Goal: Task Accomplishment & Management: Use online tool/utility

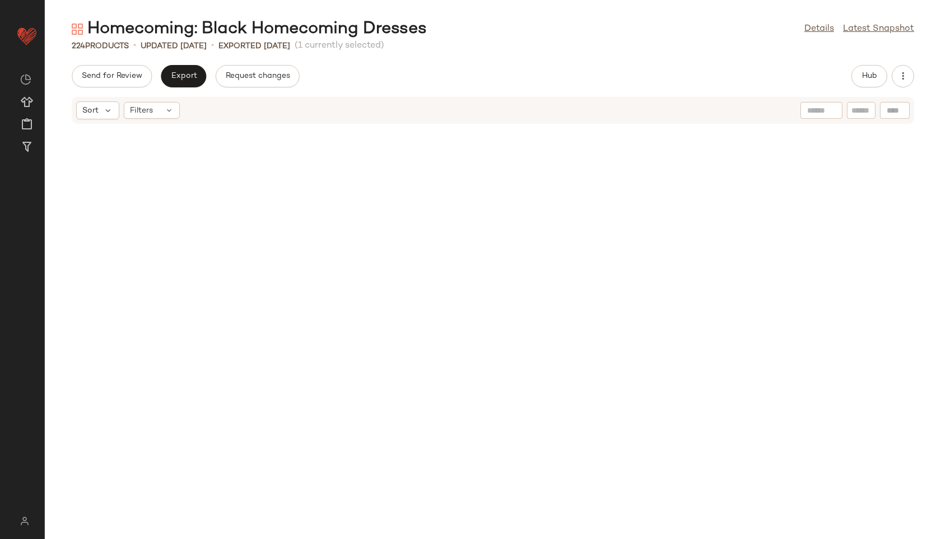
scroll to position [2871, 0]
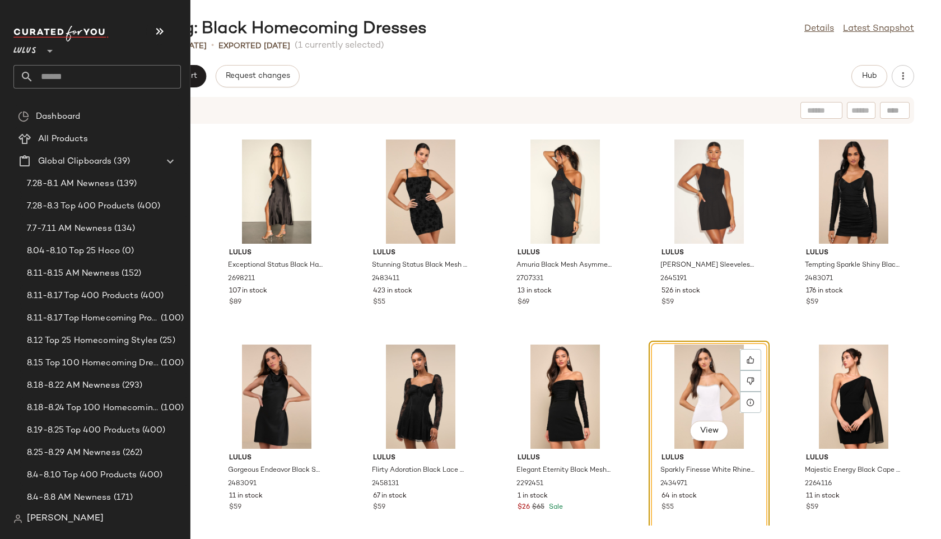
click at [48, 76] on input "text" at bounding box center [107, 77] width 147 height 24
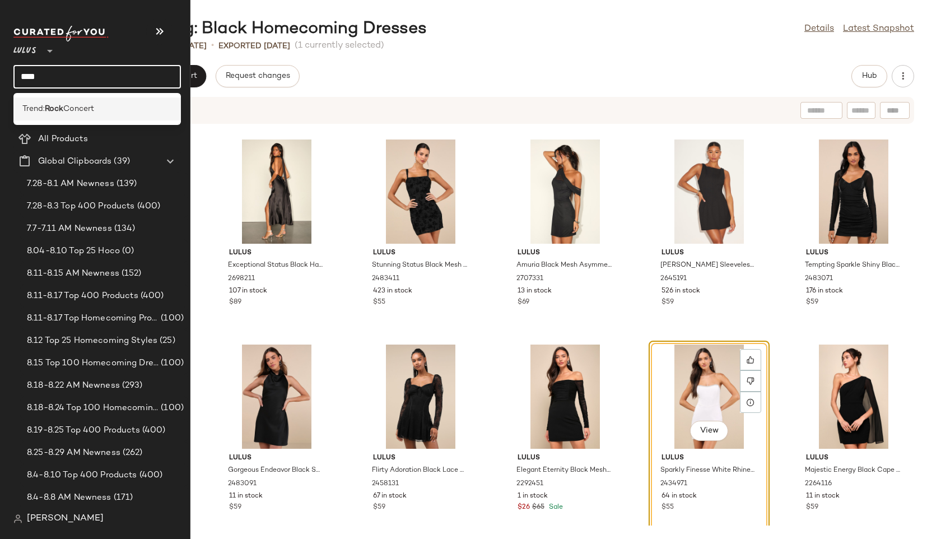
type input "****"
click at [39, 104] on span "Trend:" at bounding box center [33, 109] width 22 height 12
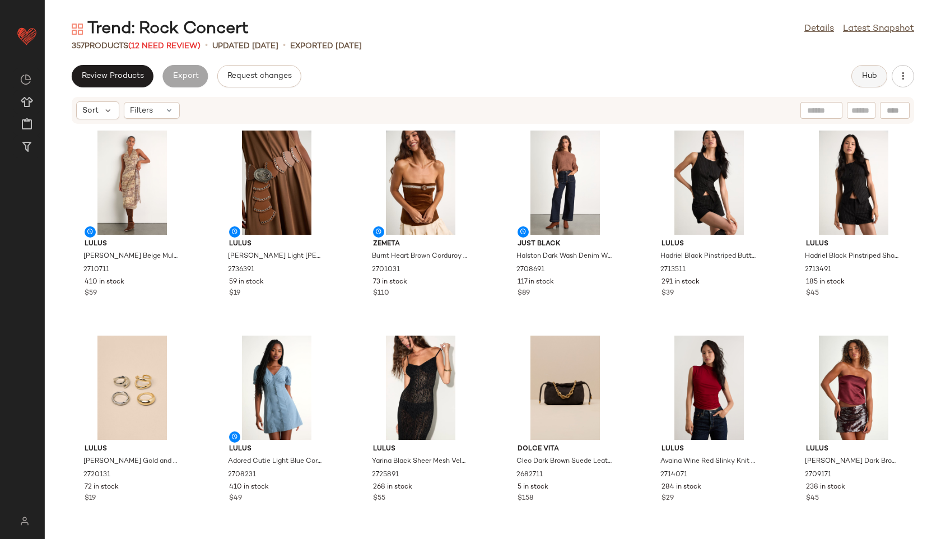
click at [869, 78] on span "Hub" at bounding box center [870, 76] width 16 height 9
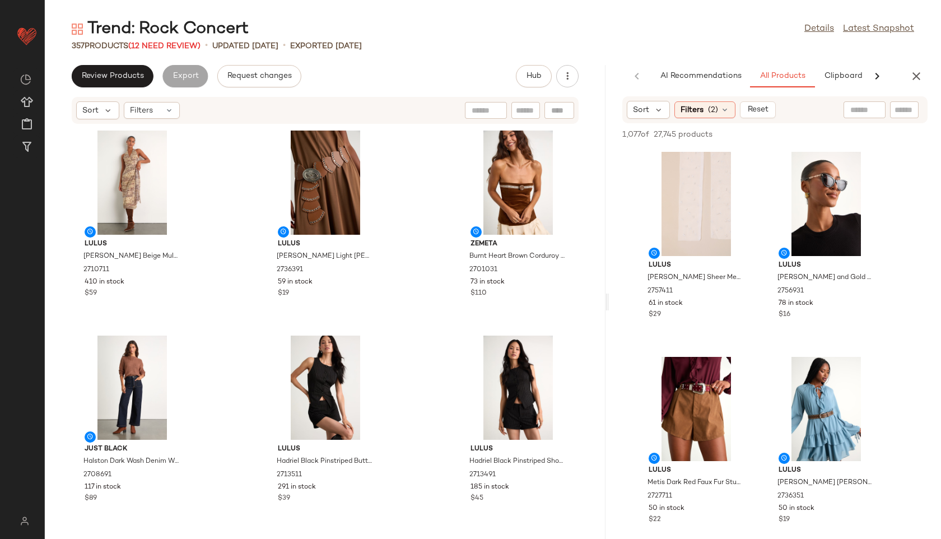
drag, startPoint x: 492, startPoint y: 303, endPoint x: 713, endPoint y: 273, distance: 222.8
click at [713, 273] on div "Trend: Rock Concert Details Latest Snapshot 357 Products (12 Need Review) • upd…" at bounding box center [493, 278] width 897 height 521
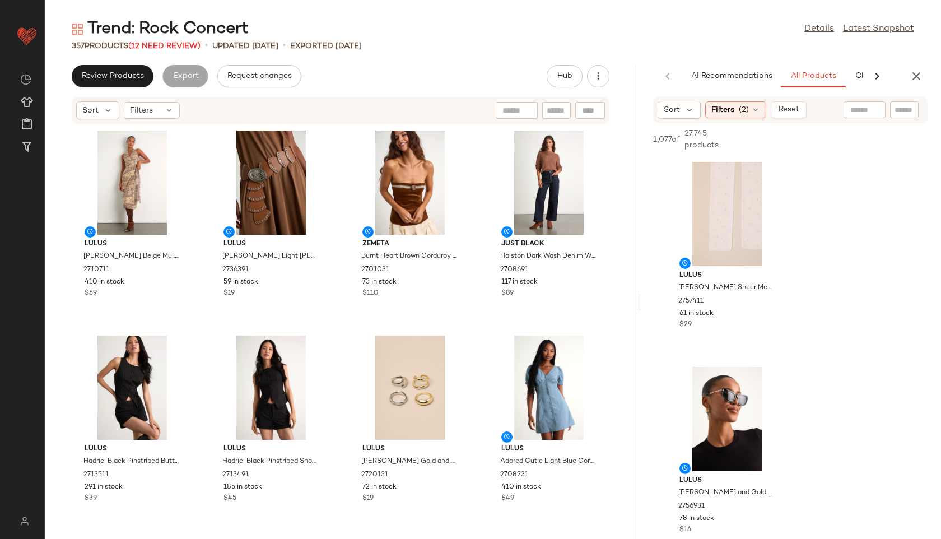
drag, startPoint x: 606, startPoint y: 301, endPoint x: 747, endPoint y: 293, distance: 141.4
click at [747, 293] on div "Trend: Rock Concert Details Latest Snapshot 357 Products (12 Need Review) • upd…" at bounding box center [493, 278] width 897 height 521
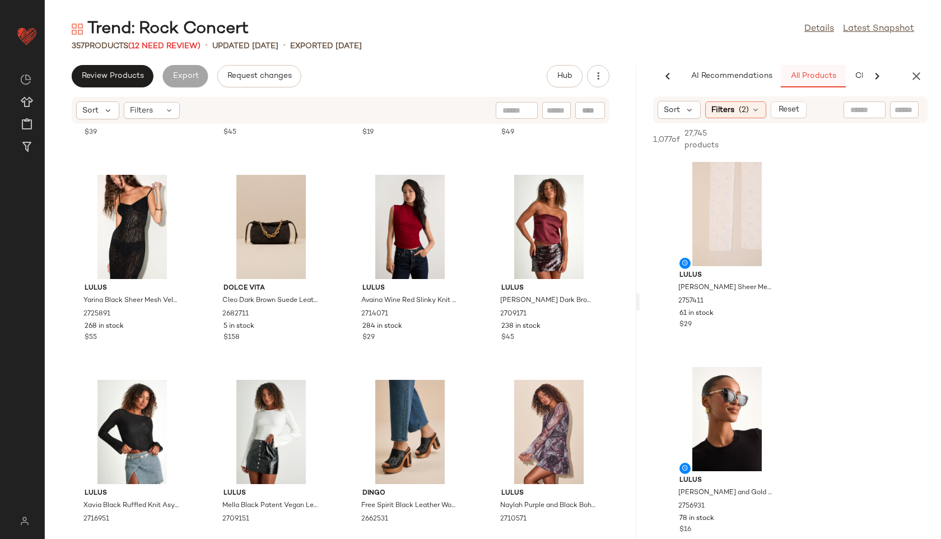
scroll to position [0, 24]
click at [744, 108] on span "(2)" at bounding box center [744, 110] width 10 height 12
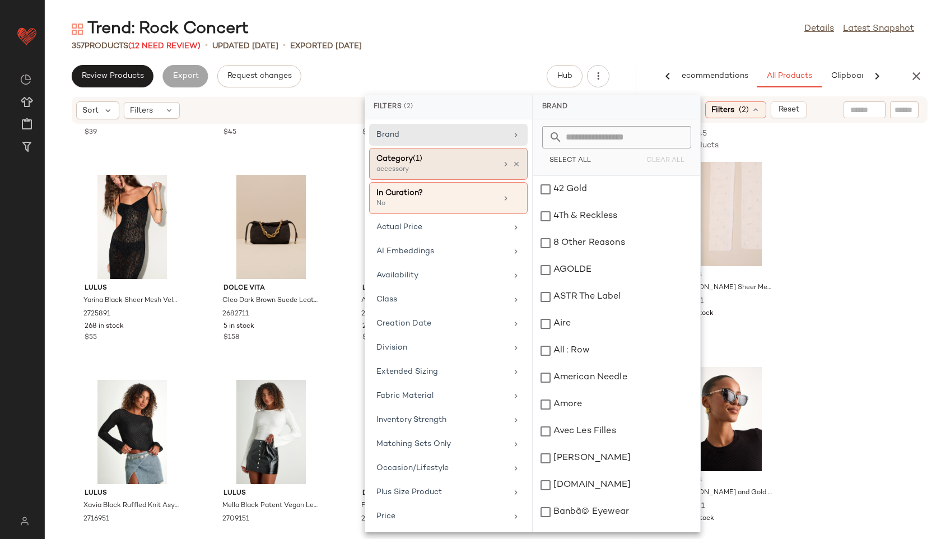
click at [449, 162] on div "Category (1)" at bounding box center [437, 159] width 120 height 12
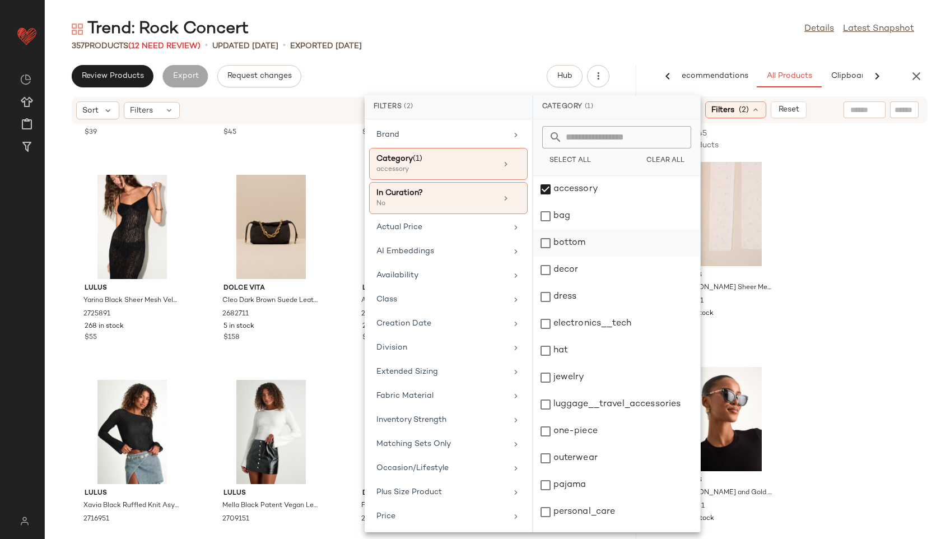
click at [570, 257] on div "bottom" at bounding box center [616, 270] width 167 height 27
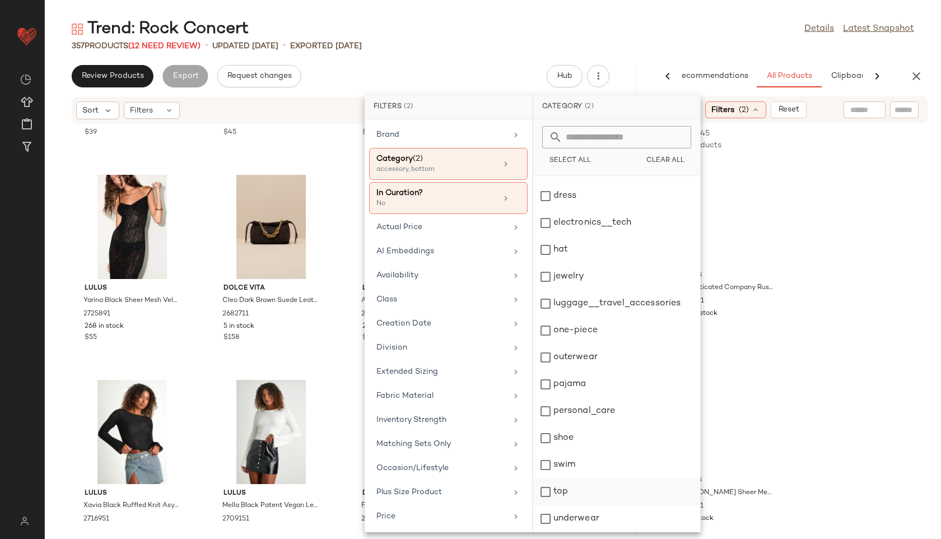
click at [559, 505] on div "top" at bounding box center [616, 518] width 167 height 27
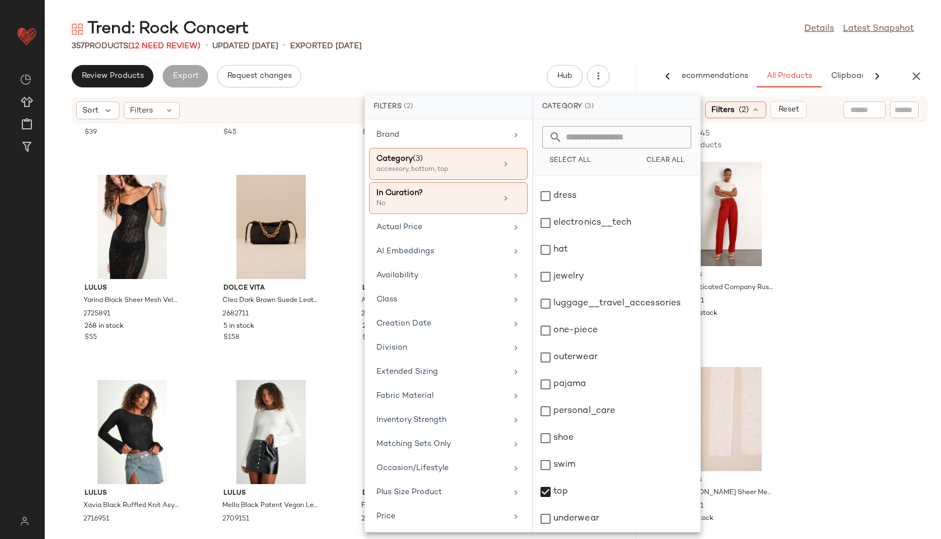
click at [597, 37] on div "Trend: Rock Concert Details Latest Snapshot" at bounding box center [493, 29] width 897 height 22
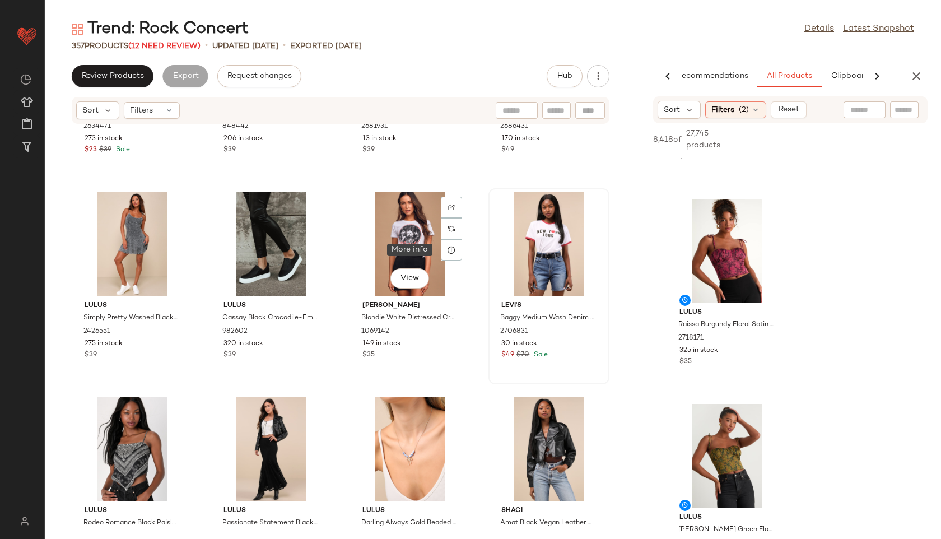
scroll to position [1188, 0]
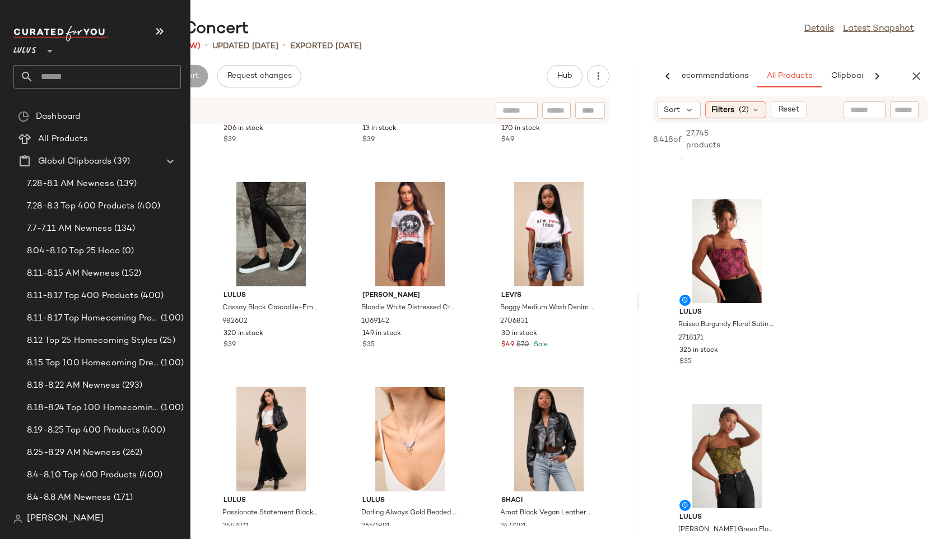
click at [57, 75] on input "text" at bounding box center [107, 77] width 147 height 24
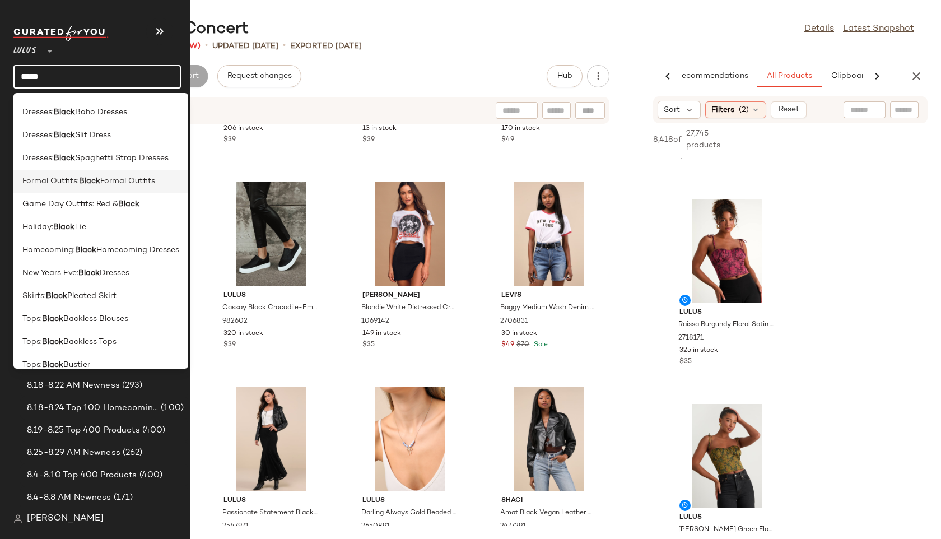
scroll to position [68, 0]
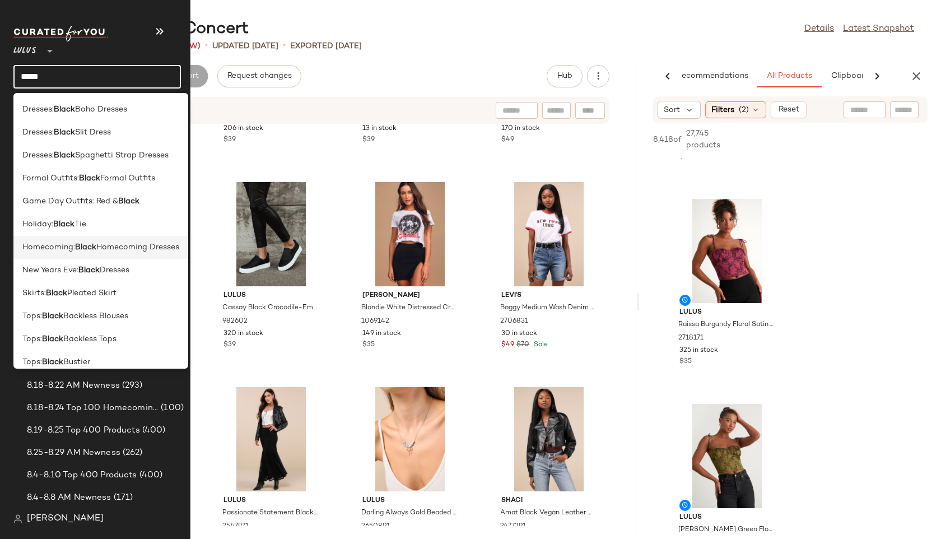
type input "*****"
click at [57, 251] on span "Homecoming:" at bounding box center [48, 248] width 53 height 12
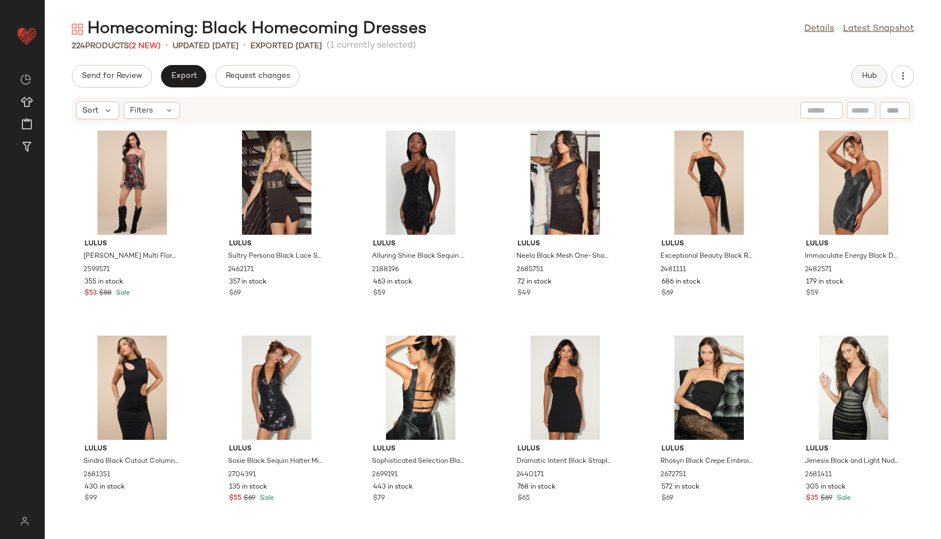
click at [874, 75] on span "Hub" at bounding box center [870, 76] width 16 height 9
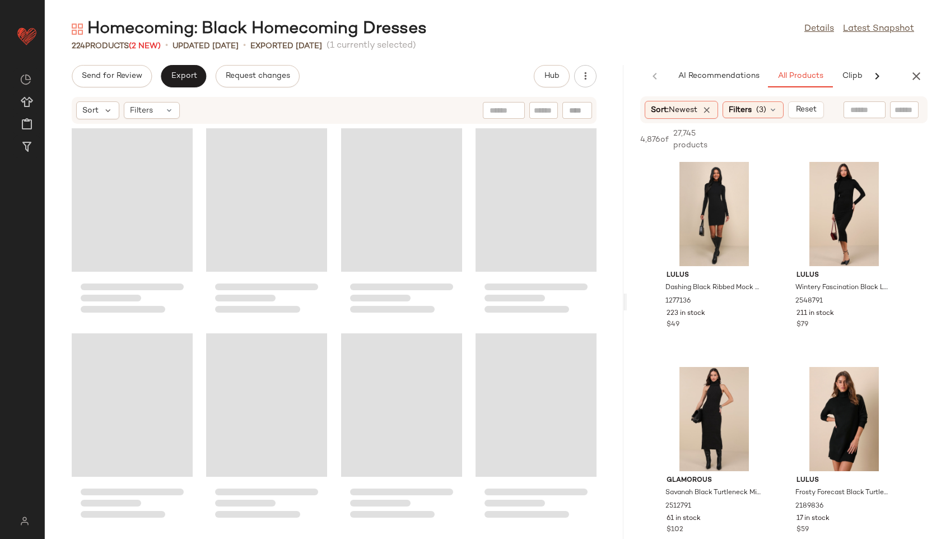
drag, startPoint x: 494, startPoint y: 302, endPoint x: 865, endPoint y: 252, distance: 373.8
click at [865, 252] on div "Homecoming: Black Homecoming Dresses Details Latest Snapshot 224 Products (2 Ne…" at bounding box center [493, 278] width 897 height 521
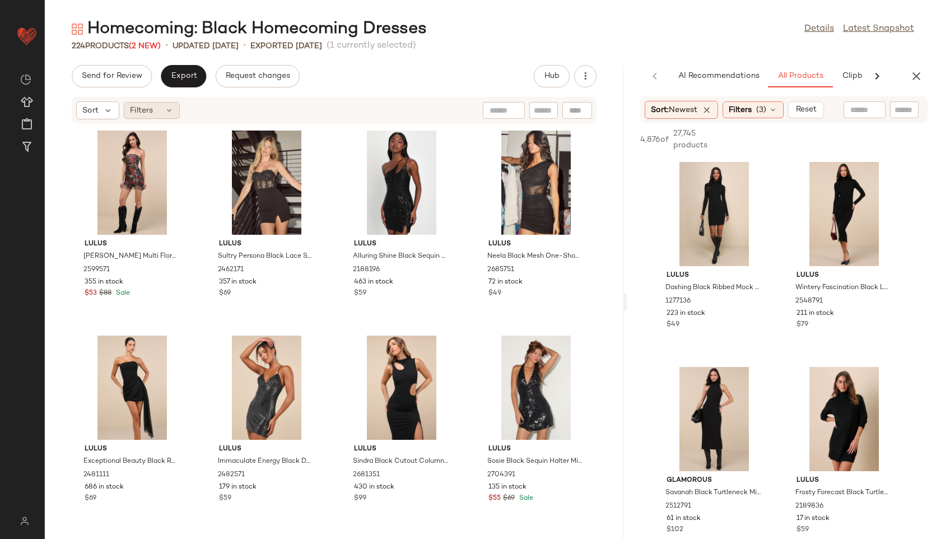
click at [156, 114] on div "Filters" at bounding box center [152, 110] width 56 height 17
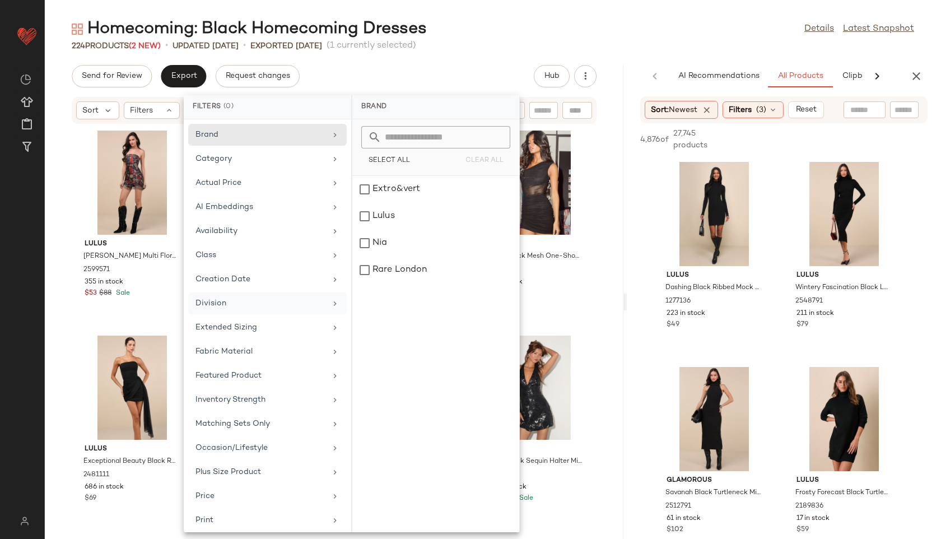
scroll to position [126, 0]
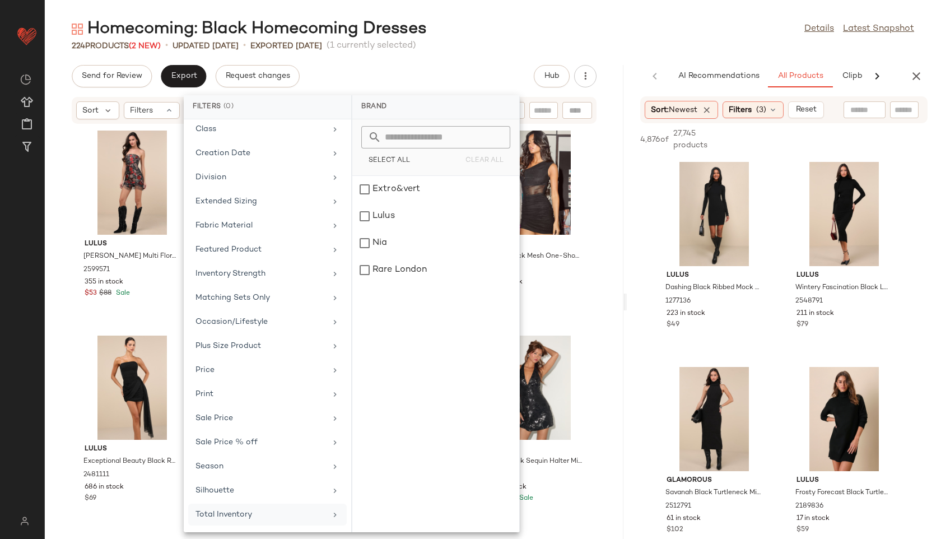
click at [213, 518] on div "Total Inventory" at bounding box center [261, 515] width 131 height 12
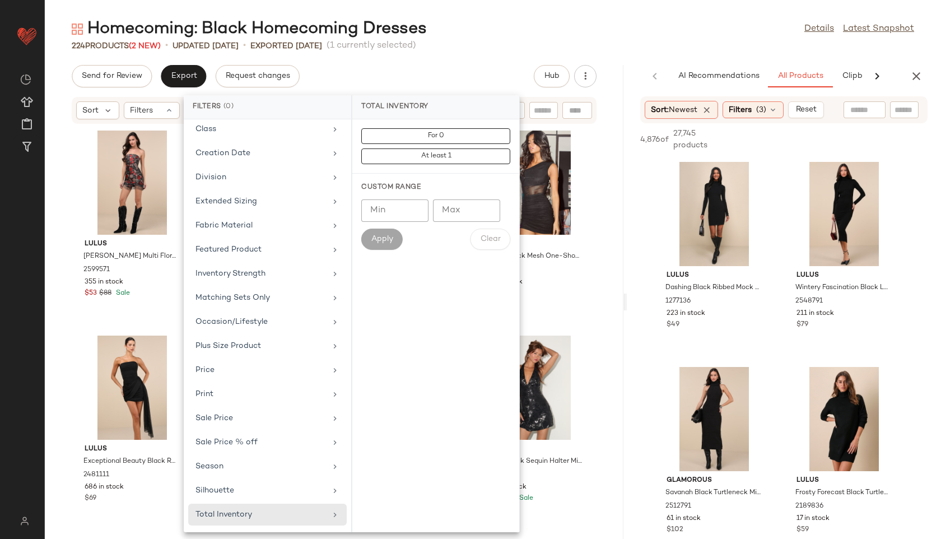
click at [465, 200] on input "Max" at bounding box center [466, 210] width 67 height 22
type input "**"
click at [384, 243] on span "Apply" at bounding box center [382, 239] width 22 height 9
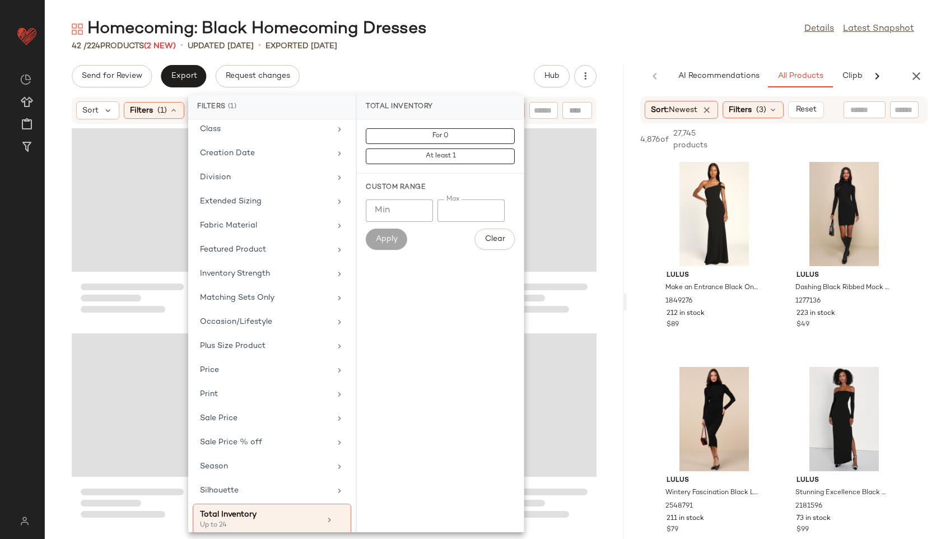
click at [491, 45] on div "42 / 224 Products (2 New) • updated Aug 28th • Exported Aug 28th" at bounding box center [493, 45] width 897 height 11
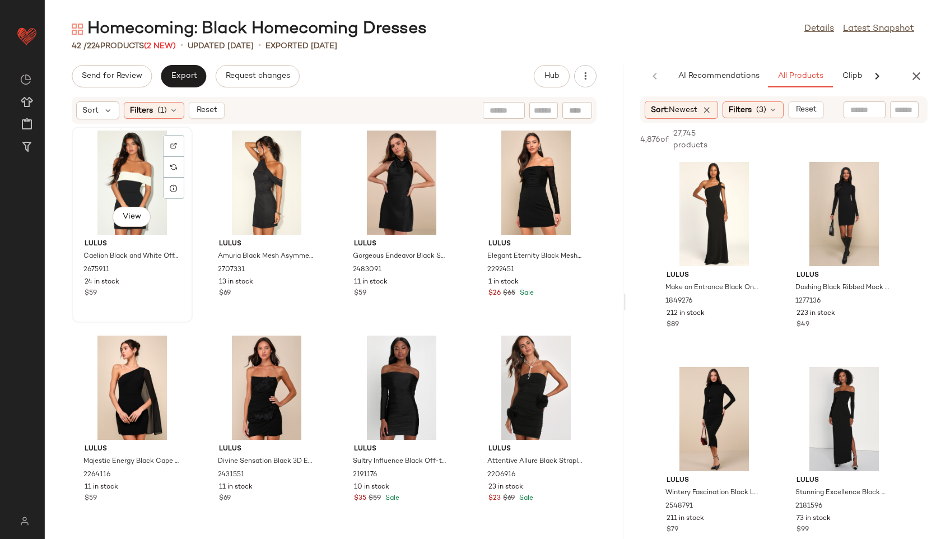
click at [106, 164] on div "View" at bounding box center [132, 183] width 113 height 104
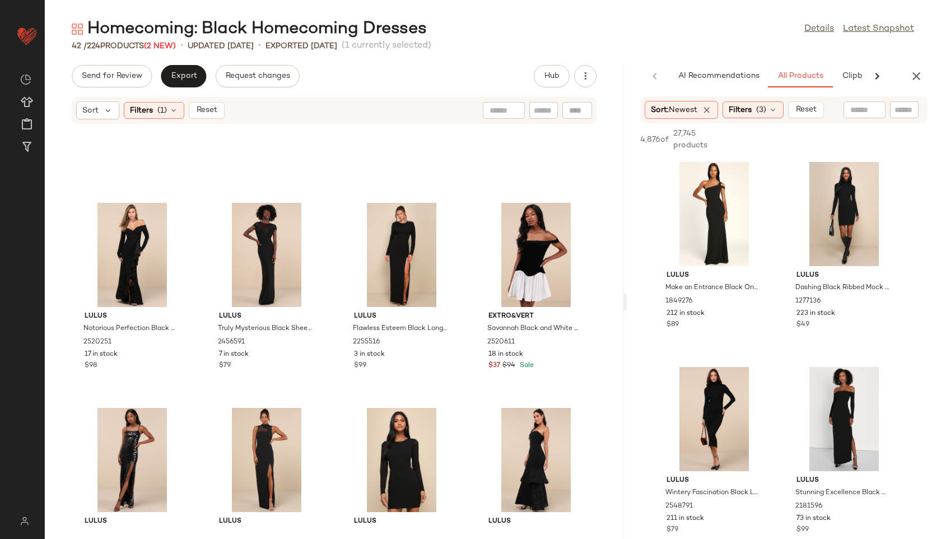
scroll to position [1857, 0]
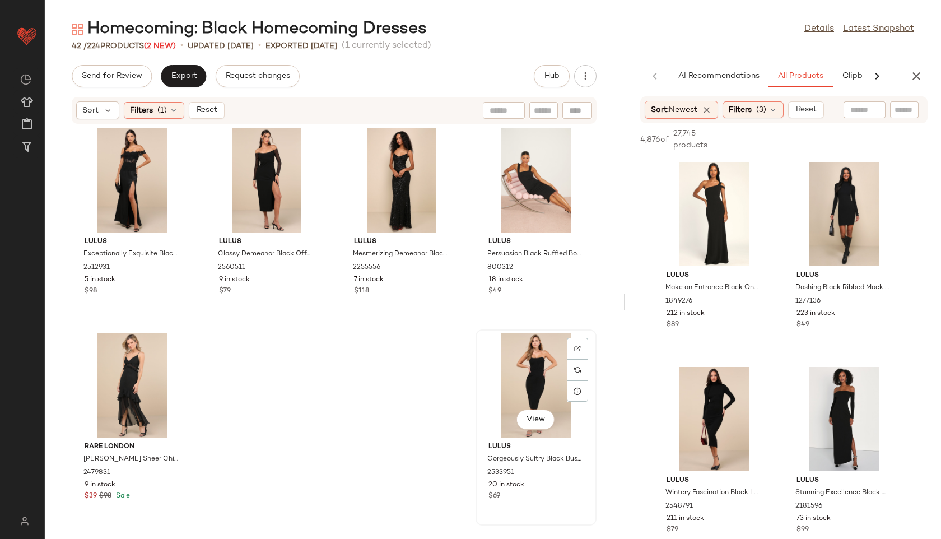
click at [519, 379] on div "View" at bounding box center [536, 385] width 113 height 104
click at [538, 25] on div "Homecoming: Black Homecoming Dresses Details Latest Snapshot" at bounding box center [493, 29] width 897 height 22
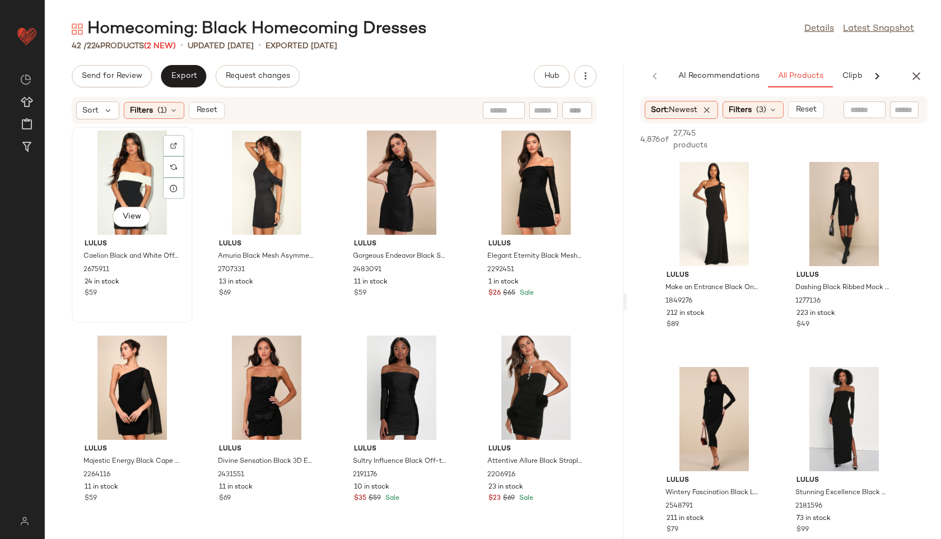
click at [120, 199] on div "View" at bounding box center [132, 183] width 113 height 104
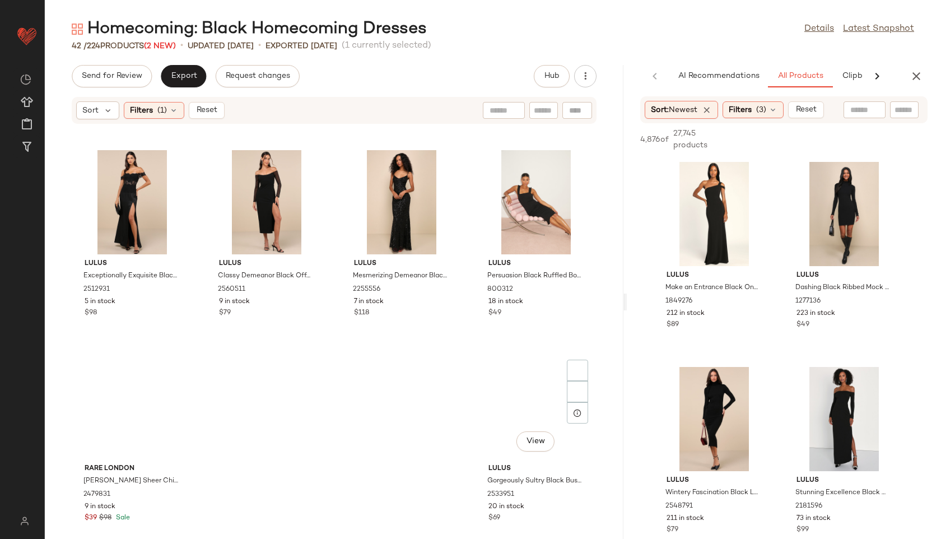
scroll to position [1857, 0]
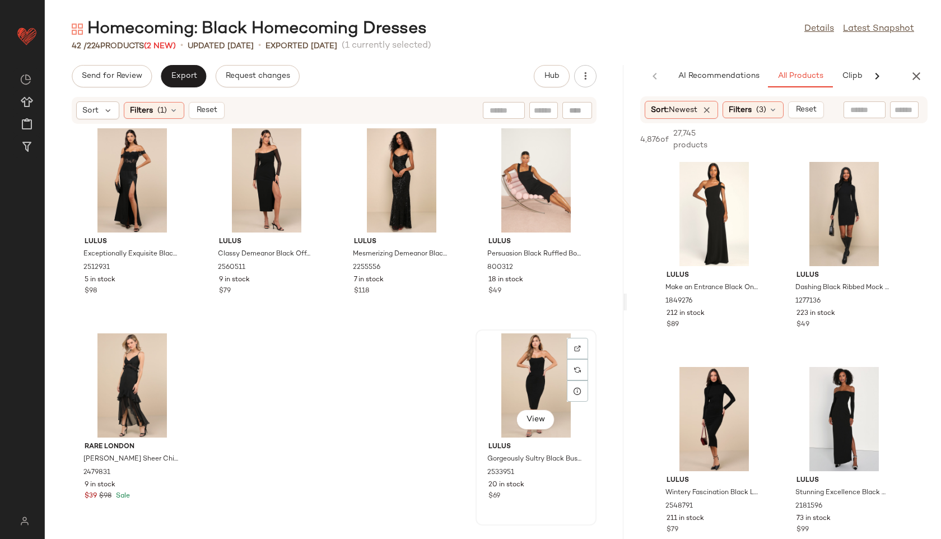
click at [517, 369] on div "View" at bounding box center [536, 385] width 113 height 104
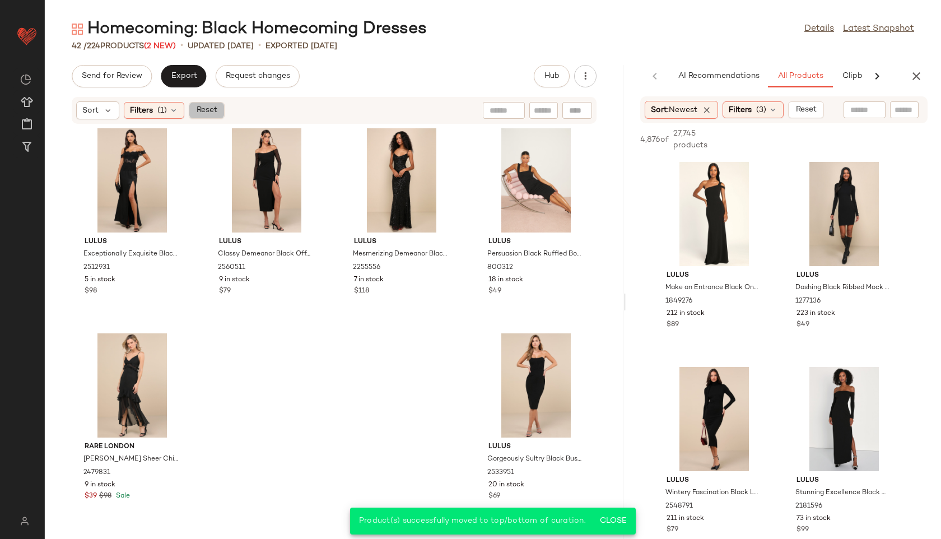
click at [199, 111] on span "Reset" at bounding box center [206, 110] width 21 height 9
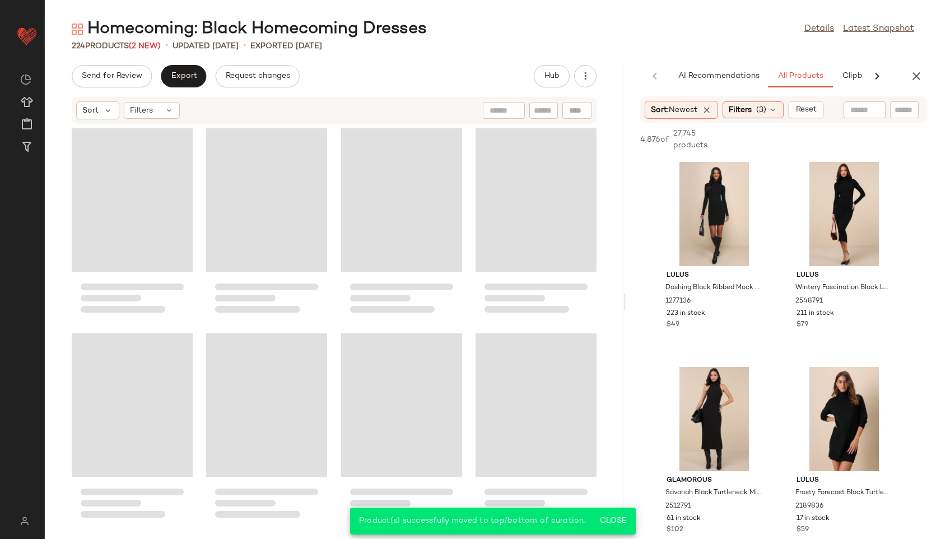
scroll to position [11086, 0]
click at [181, 79] on span "Export" at bounding box center [183, 76] width 26 height 9
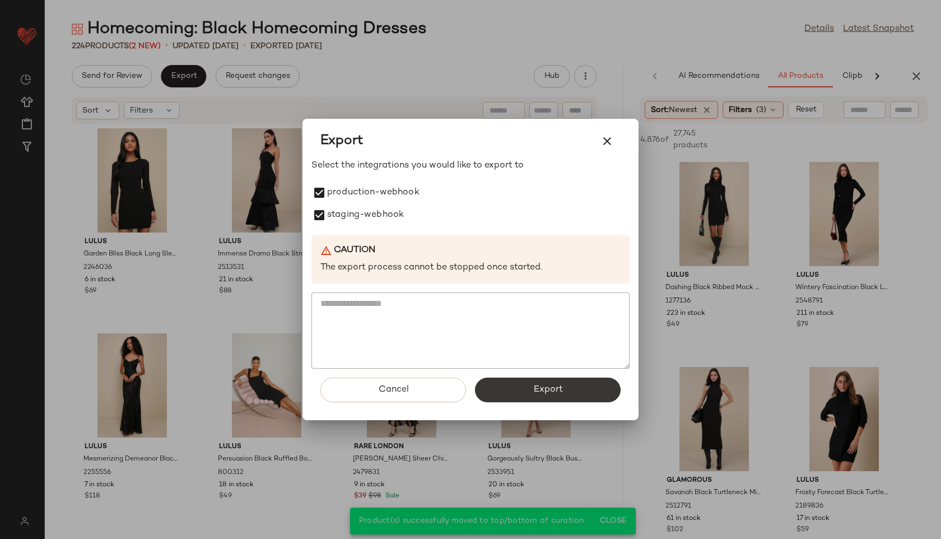
click at [547, 390] on span "Export" at bounding box center [548, 389] width 30 height 11
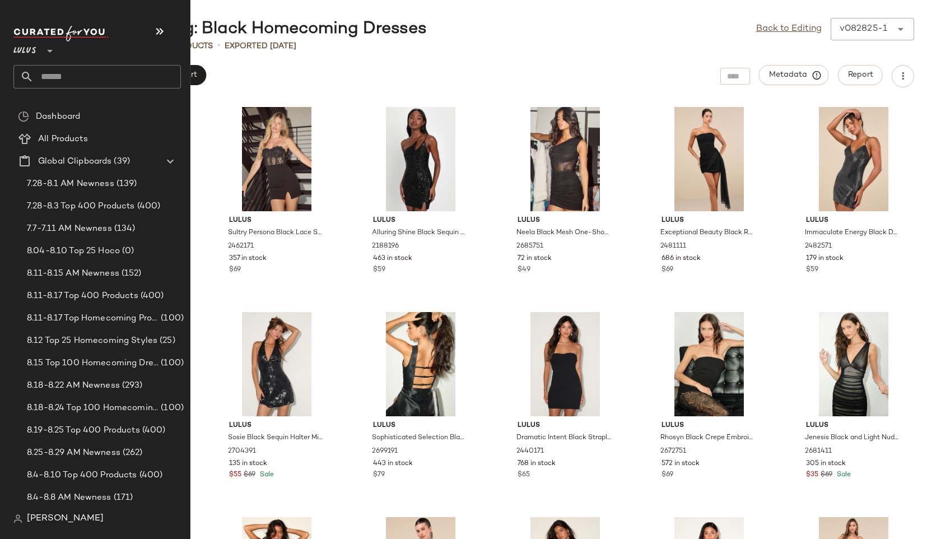
click at [68, 73] on input "text" at bounding box center [107, 77] width 147 height 24
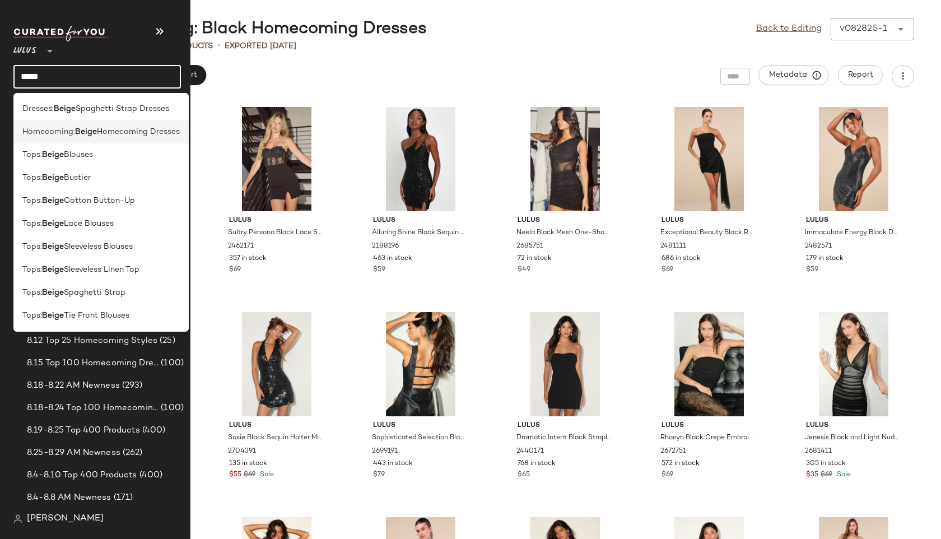
type input "*****"
click at [45, 131] on span "Homecoming:" at bounding box center [48, 132] width 53 height 12
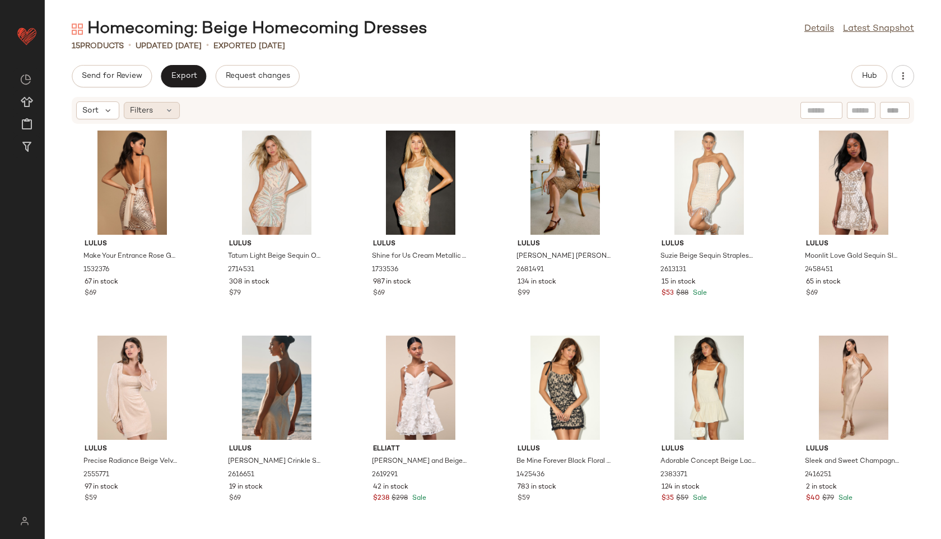
click at [165, 109] on icon at bounding box center [169, 110] width 9 height 9
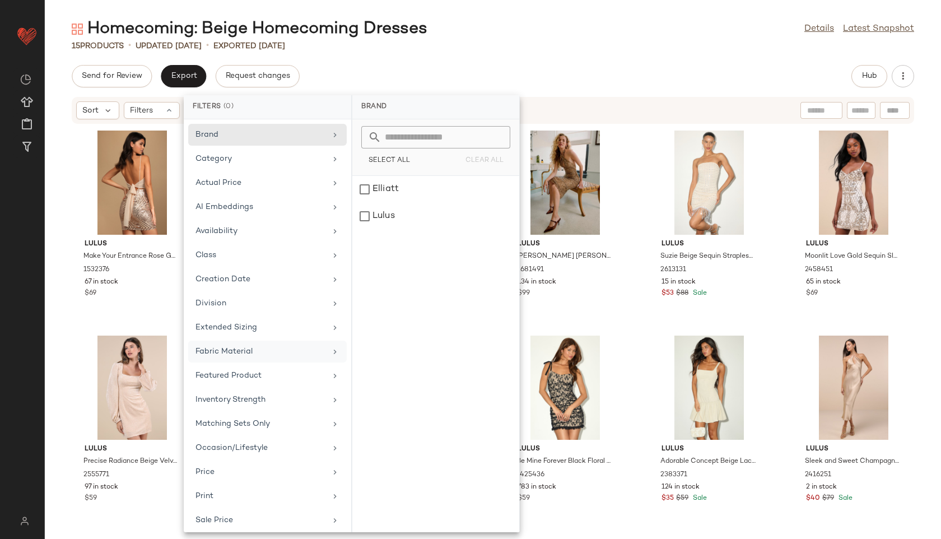
scroll to position [102, 0]
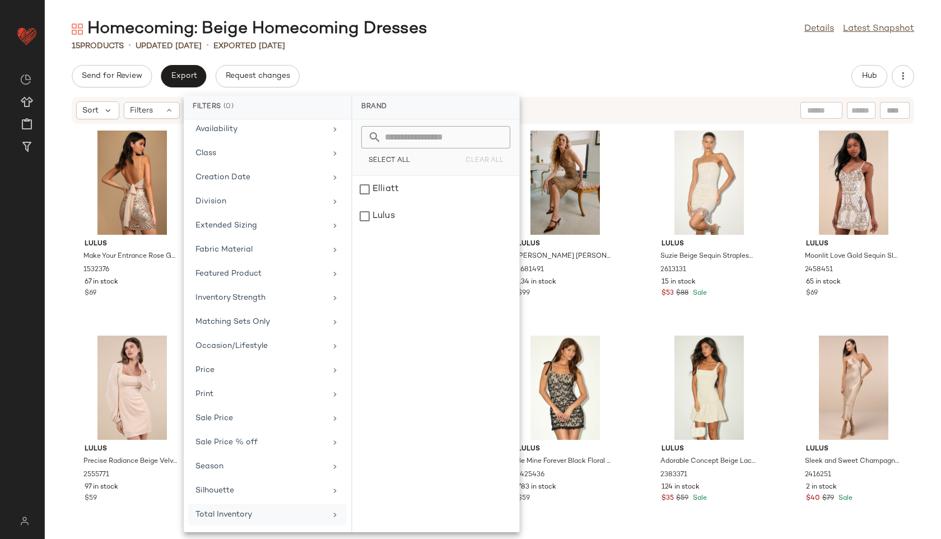
click at [240, 517] on div "Total Inventory" at bounding box center [261, 515] width 131 height 12
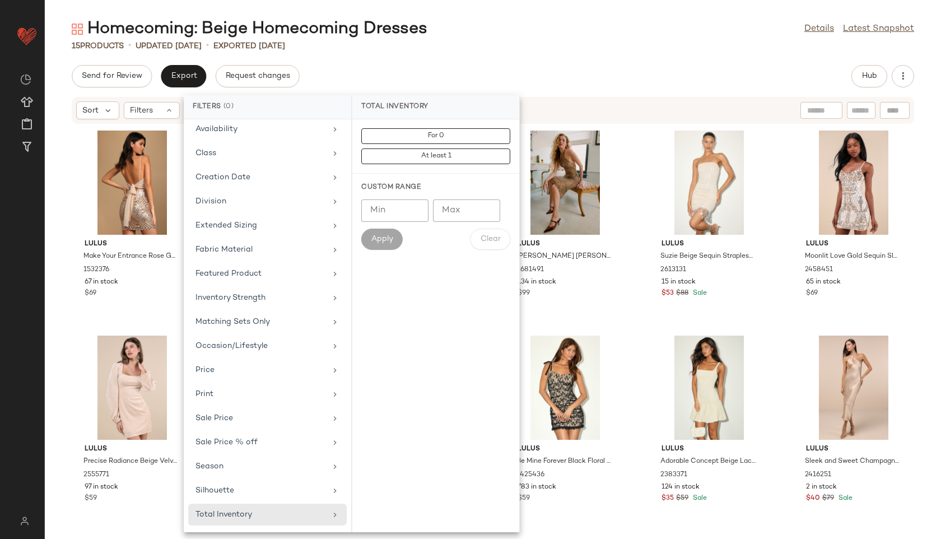
click at [466, 209] on input "Max" at bounding box center [466, 210] width 67 height 22
type input "**"
click at [375, 237] on span "Apply" at bounding box center [382, 239] width 22 height 9
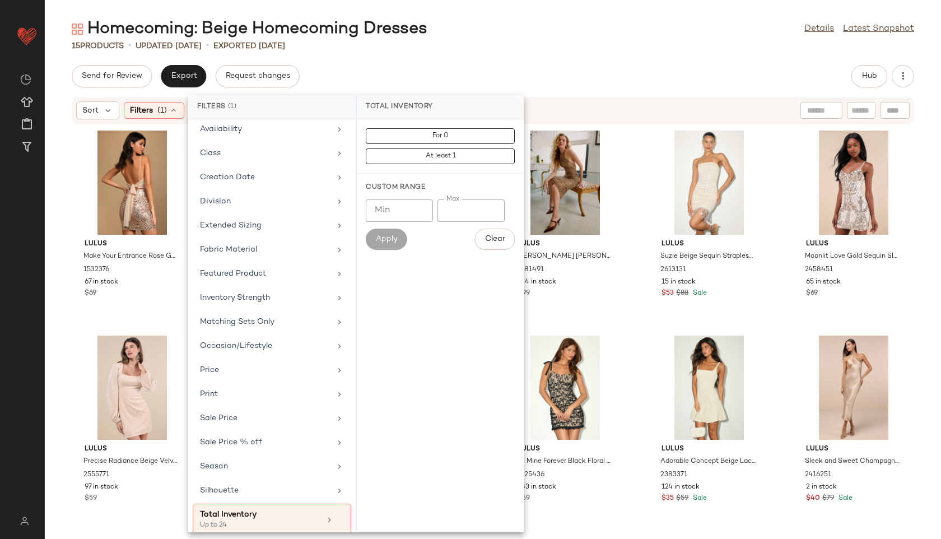
click at [466, 31] on div "Homecoming: Beige Homecoming Dresses Details Latest Snapshot" at bounding box center [493, 29] width 897 height 22
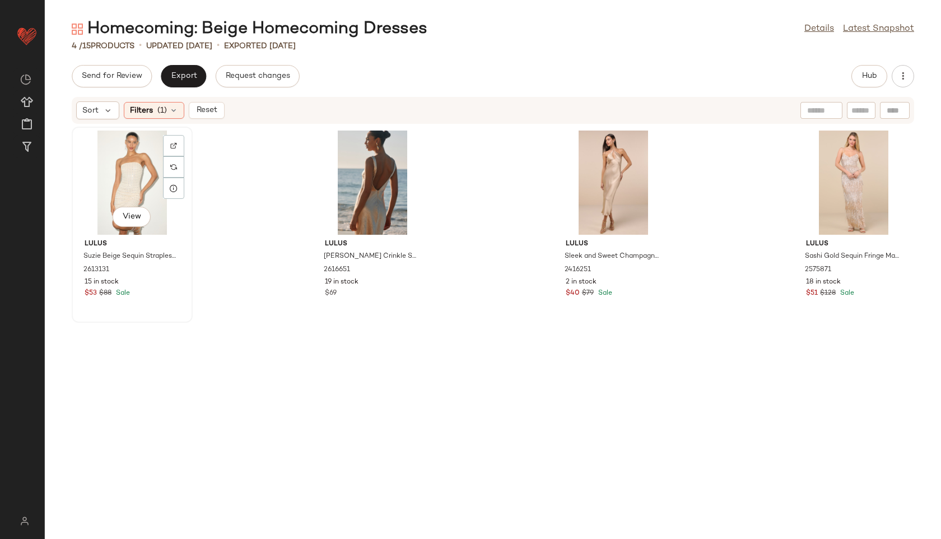
click at [149, 160] on div "View" at bounding box center [132, 183] width 113 height 104
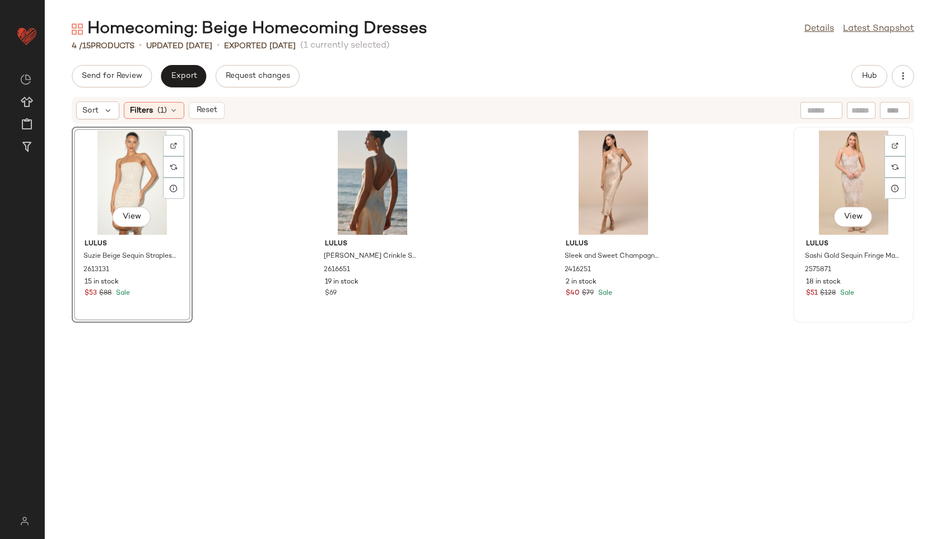
click at [846, 174] on div "View" at bounding box center [853, 183] width 113 height 104
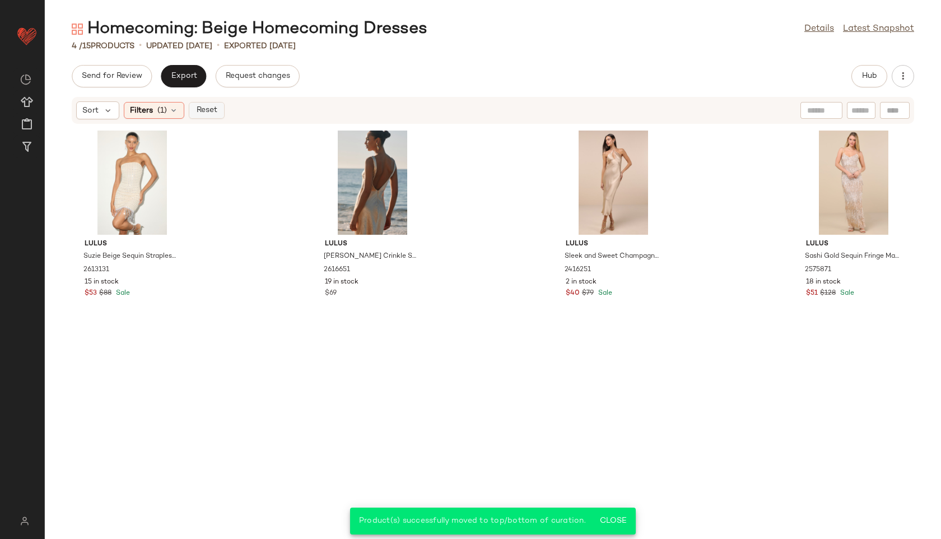
click at [196, 105] on button "Reset" at bounding box center [207, 110] width 36 height 17
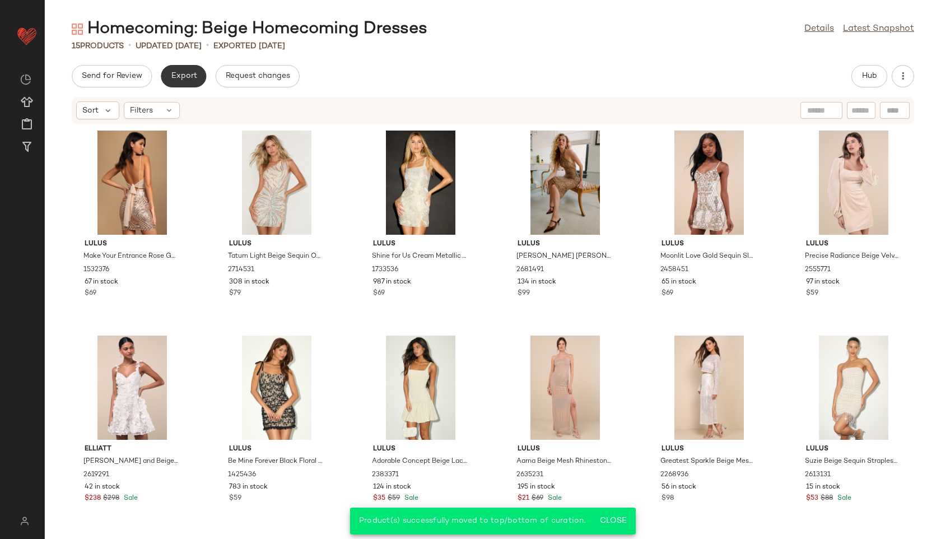
click at [179, 80] on span "Export" at bounding box center [183, 76] width 26 height 9
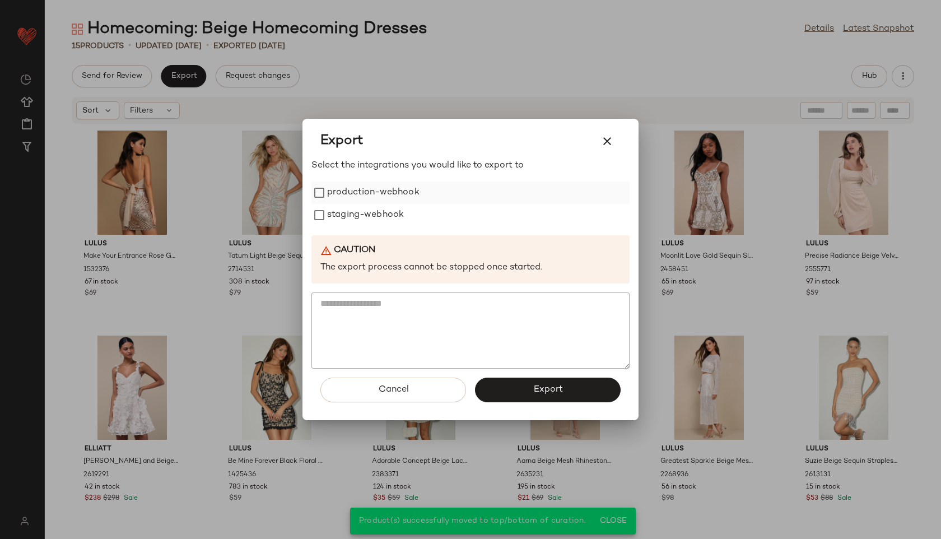
click at [382, 189] on label "production-webhook" at bounding box center [373, 193] width 92 height 22
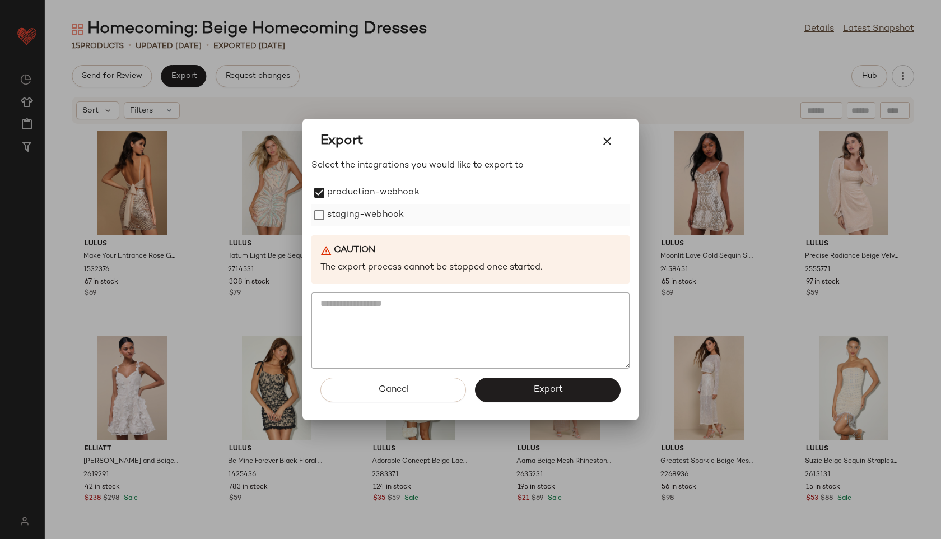
click at [379, 206] on label "staging-webhook" at bounding box center [365, 215] width 77 height 22
click at [563, 395] on button "Export" at bounding box center [548, 390] width 146 height 25
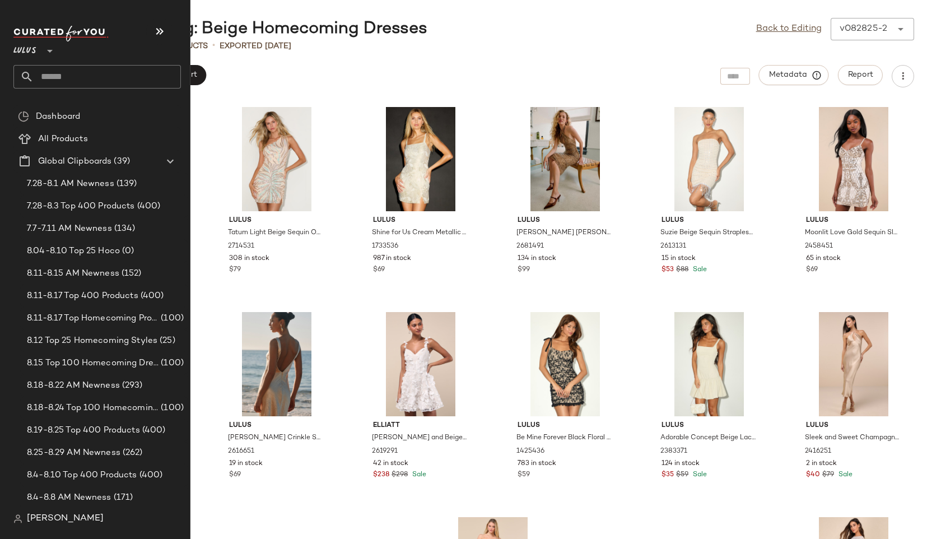
click at [68, 75] on input "text" at bounding box center [107, 77] width 147 height 24
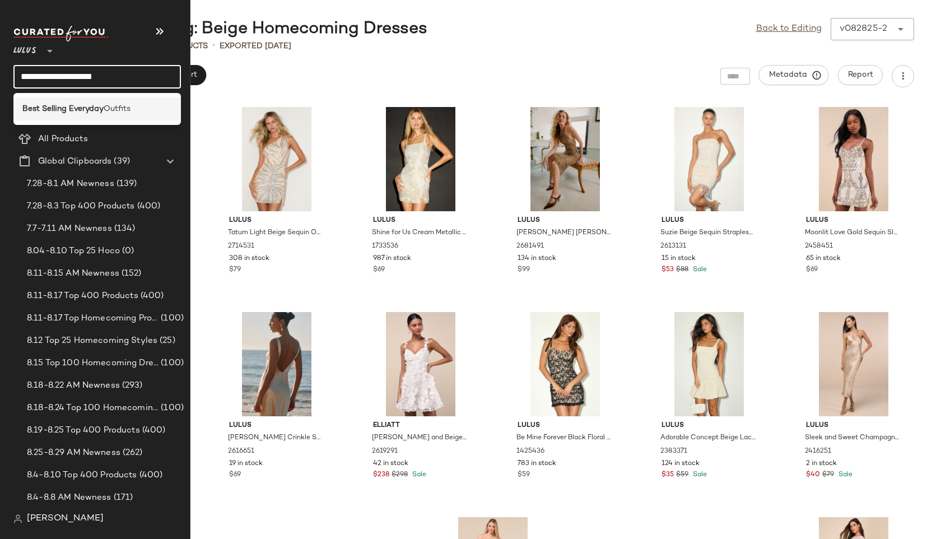
type input "**********"
click at [89, 106] on b "Best Selling Everyday" at bounding box center [62, 109] width 81 height 12
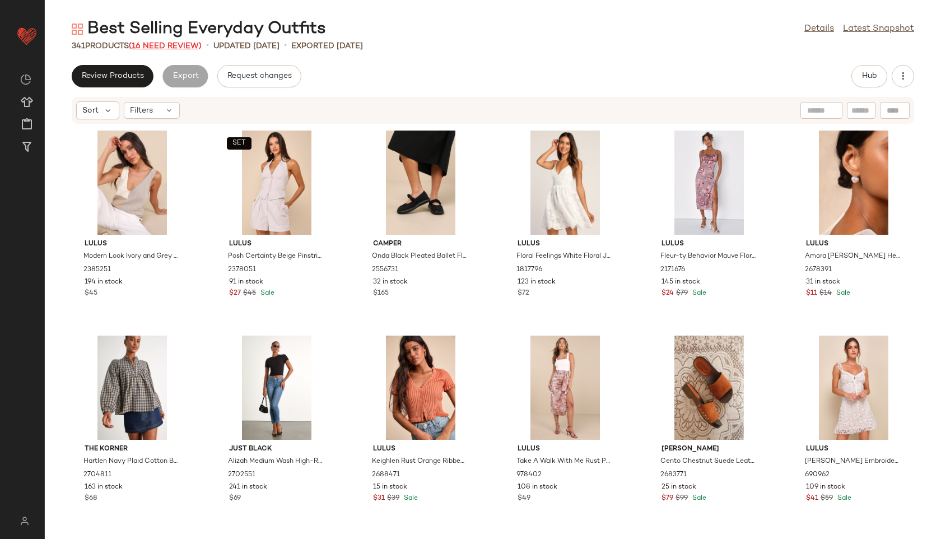
click at [178, 48] on span "(16 Need Review)" at bounding box center [165, 46] width 73 height 8
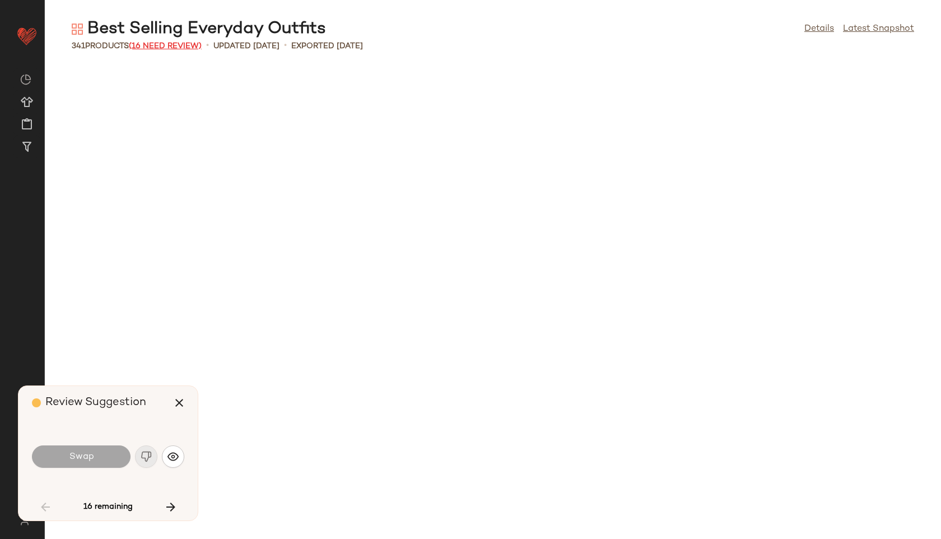
scroll to position [1846, 0]
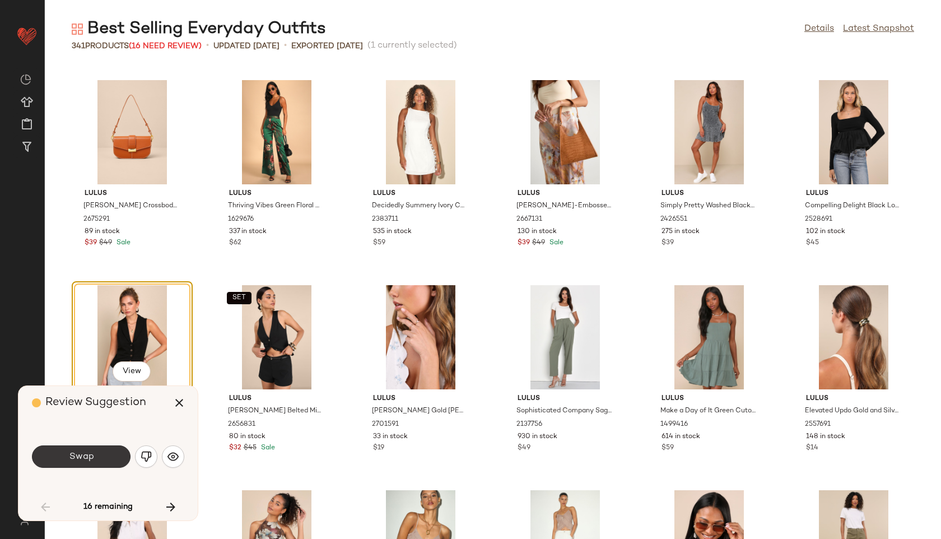
click at [82, 462] on button "Swap" at bounding box center [81, 456] width 99 height 22
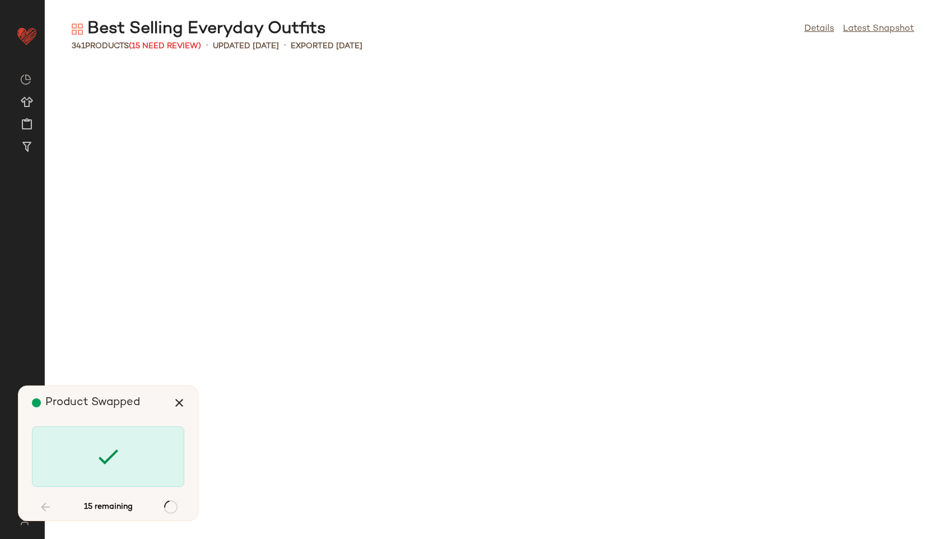
scroll to position [2666, 0]
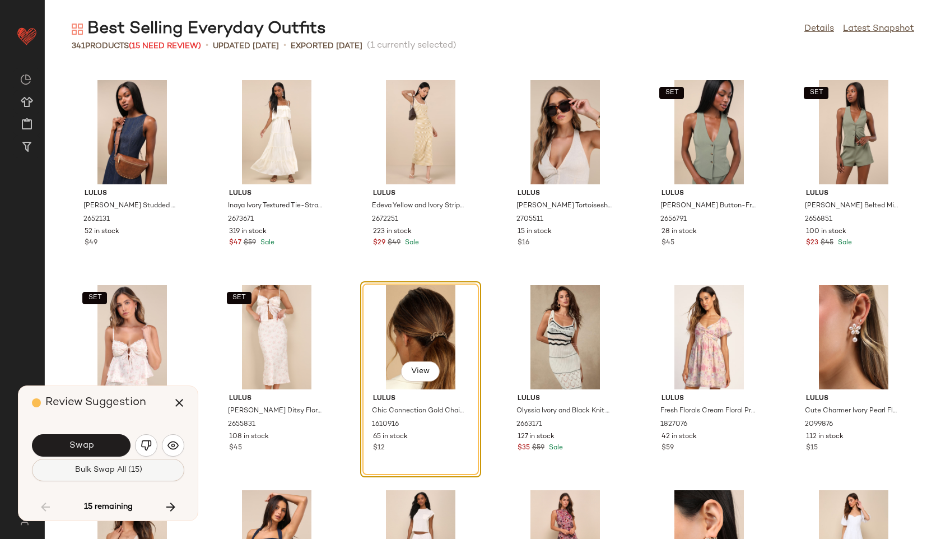
click at [107, 466] on span "Bulk Swap All (15)" at bounding box center [108, 470] width 68 height 9
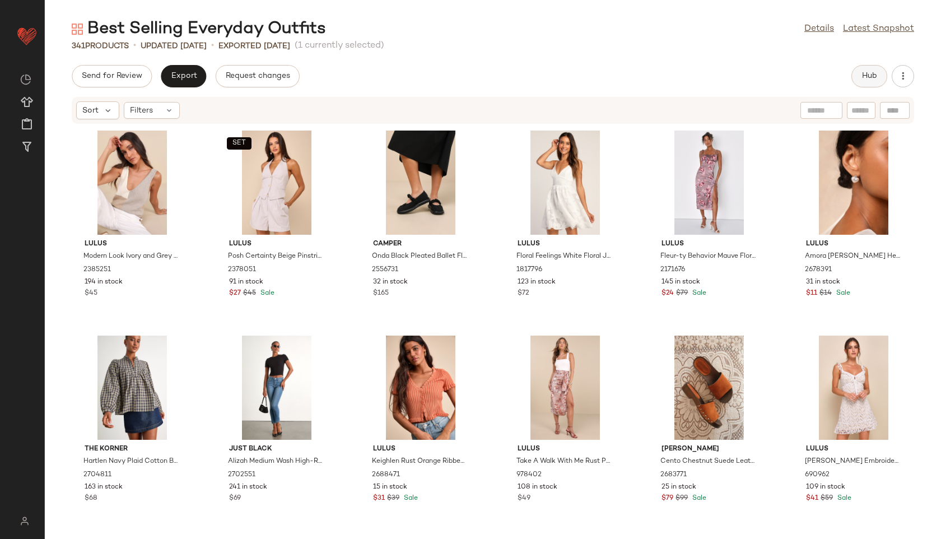
click at [877, 72] on button "Hub" at bounding box center [870, 76] width 36 height 22
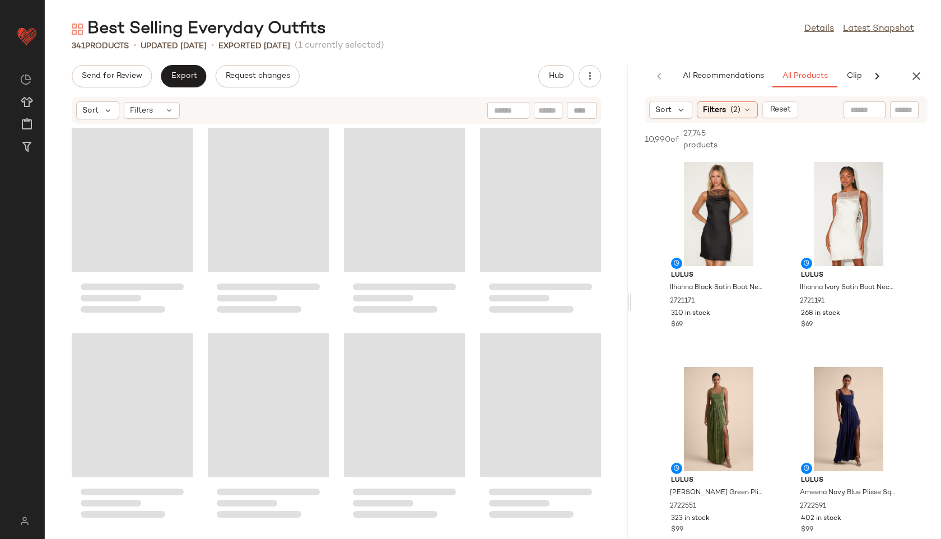
drag, startPoint x: 494, startPoint y: 301, endPoint x: 797, endPoint y: 301, distance: 303.1
click at [797, 301] on div "Best Selling Everyday Outfits Details Latest Snapshot 341 Products • updated Au…" at bounding box center [493, 278] width 897 height 521
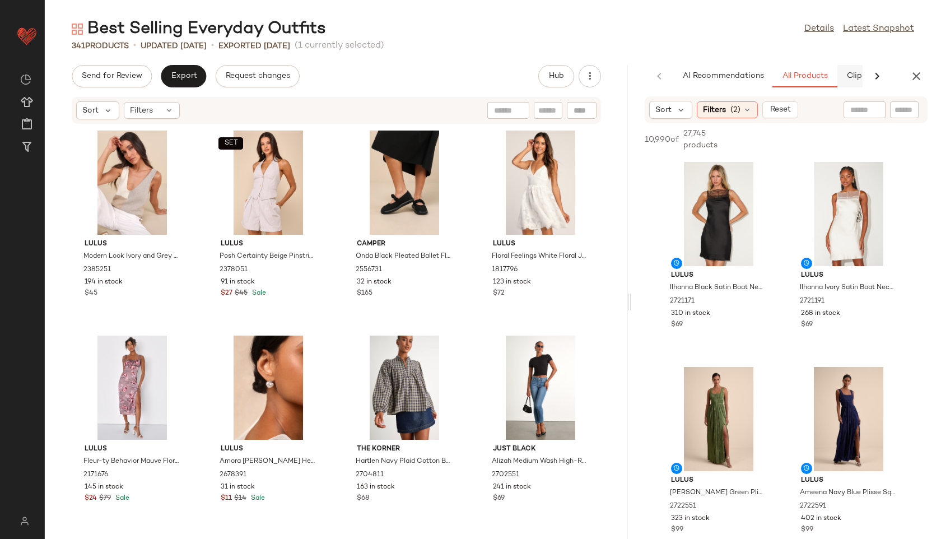
click at [857, 69] on div "AI Recommendations All Products Clipboard Reports" at bounding box center [816, 76] width 285 height 22
click at [814, 72] on span "Clipboard" at bounding box center [812, 76] width 39 height 9
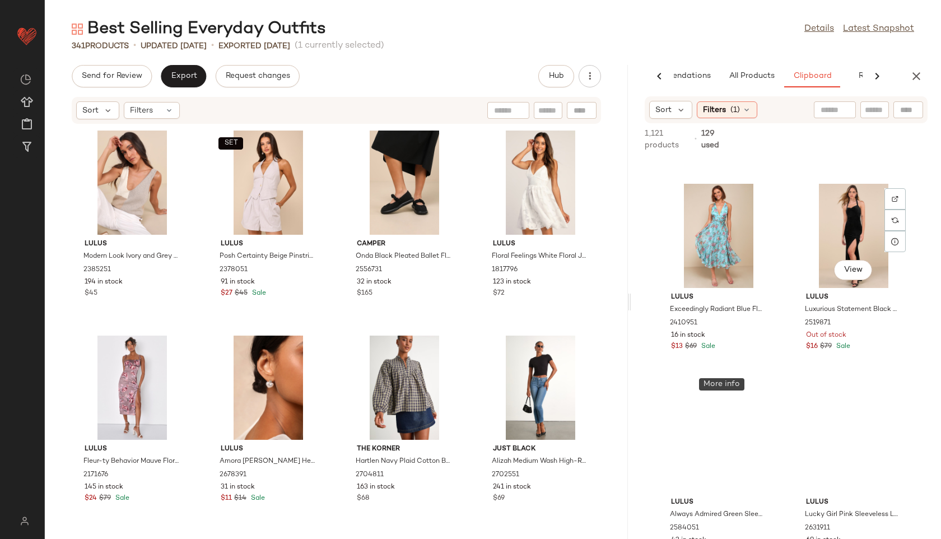
scroll to position [4194, 0]
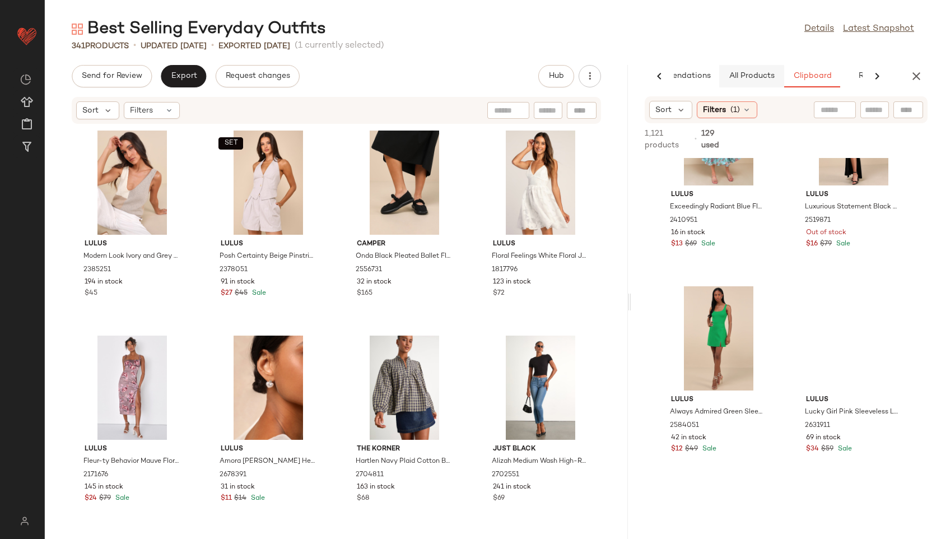
click at [748, 75] on span "All Products" at bounding box center [752, 76] width 46 height 9
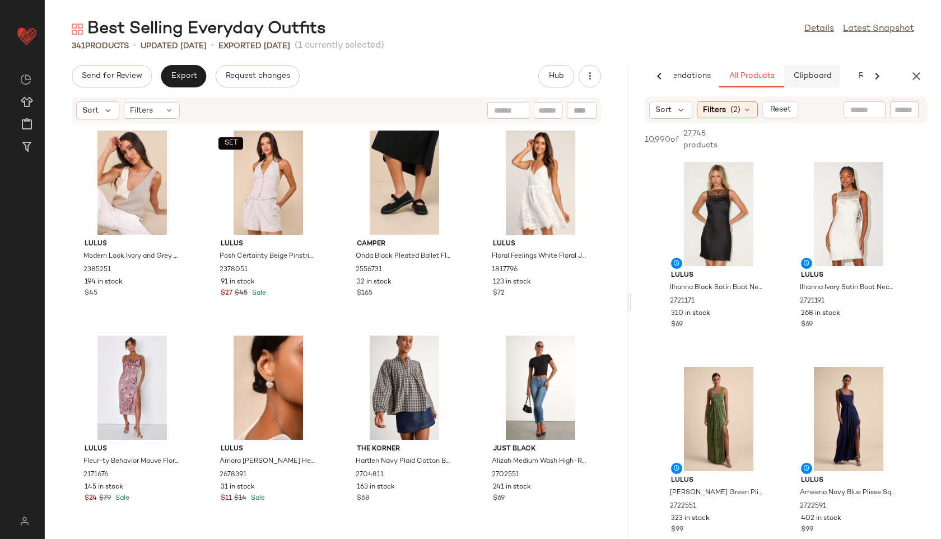
click at [800, 77] on span "Clipboard" at bounding box center [812, 76] width 39 height 9
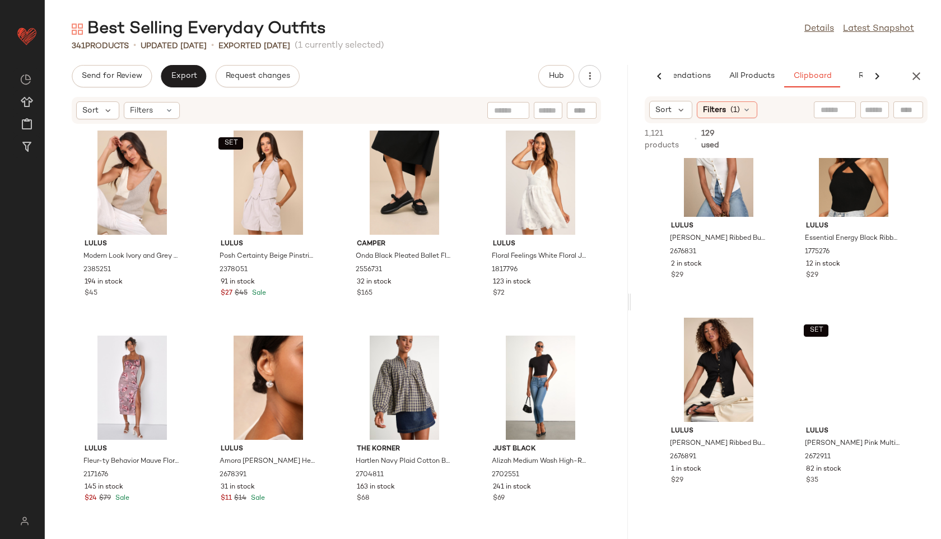
scroll to position [473, 0]
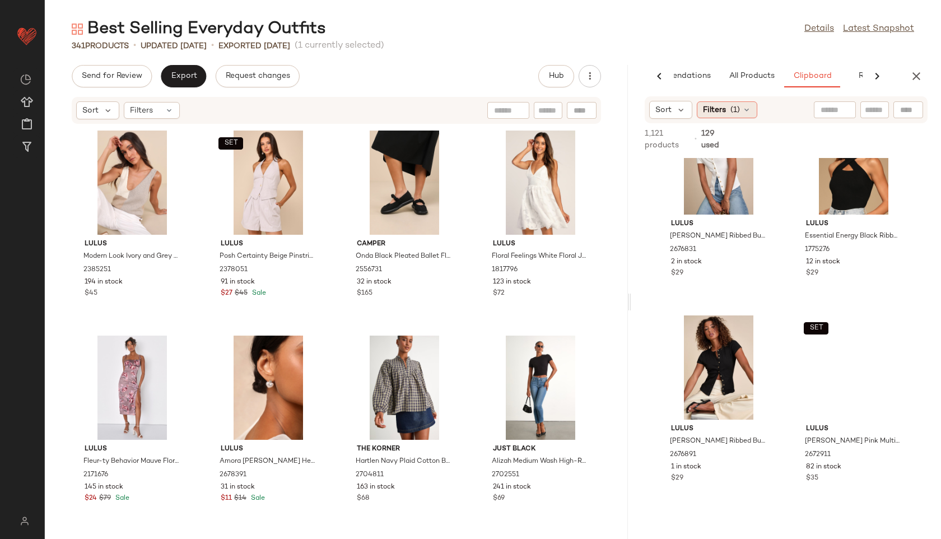
click at [728, 108] on div "Filters (1)" at bounding box center [727, 109] width 61 height 17
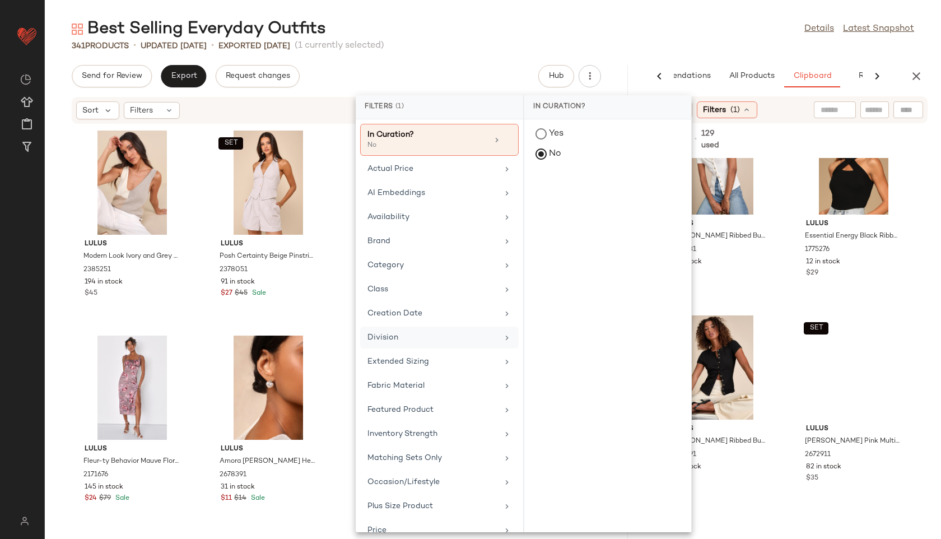
scroll to position [160, 0]
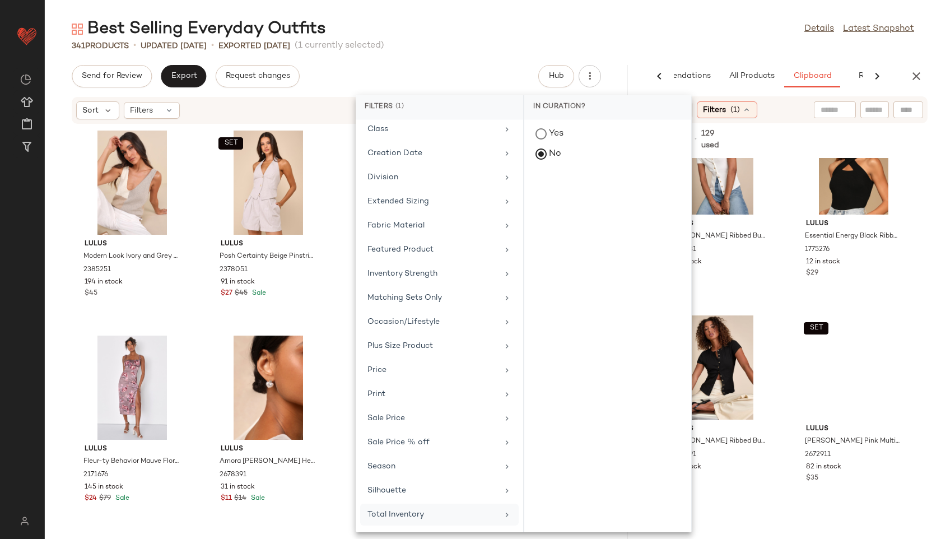
click at [396, 516] on div "Total Inventory" at bounding box center [433, 515] width 131 height 12
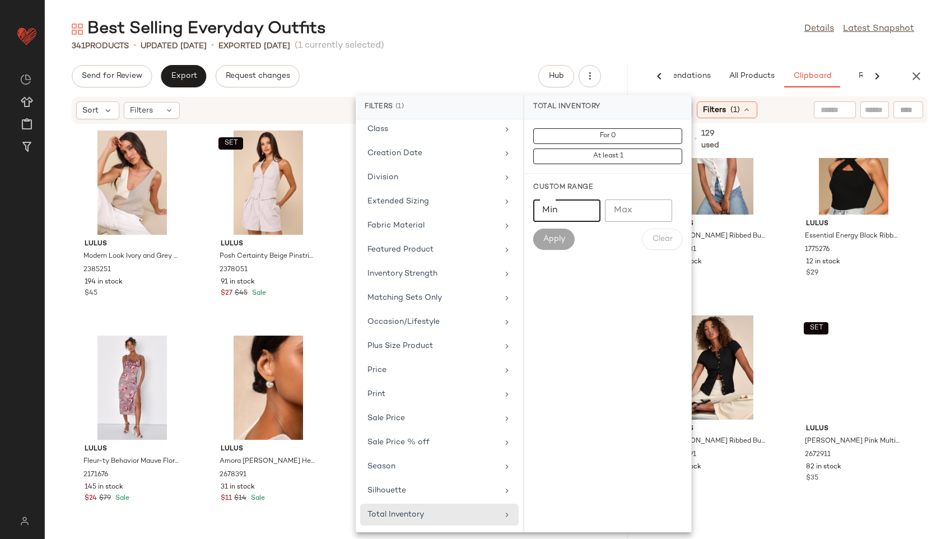
click at [561, 215] on input "Min" at bounding box center [566, 210] width 67 height 22
type input "**"
click at [554, 233] on button "Apply" at bounding box center [553, 239] width 41 height 21
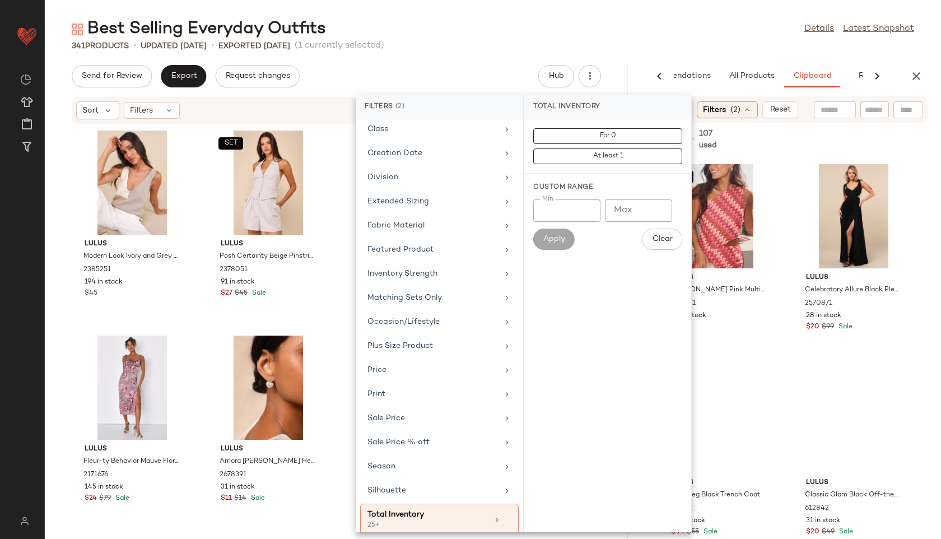
click at [578, 30] on div "Best Selling Everyday Outfits Details Latest Snapshot" at bounding box center [493, 29] width 897 height 22
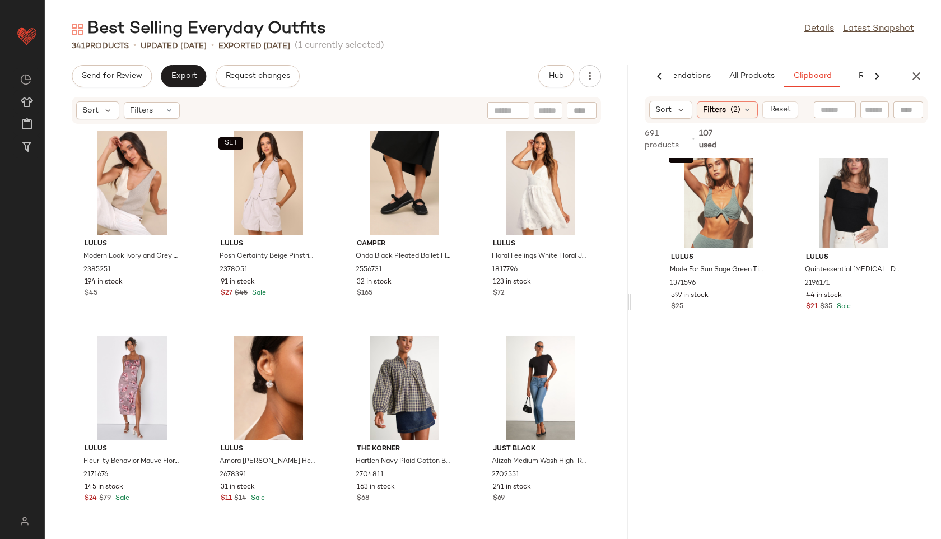
scroll to position [5757, 0]
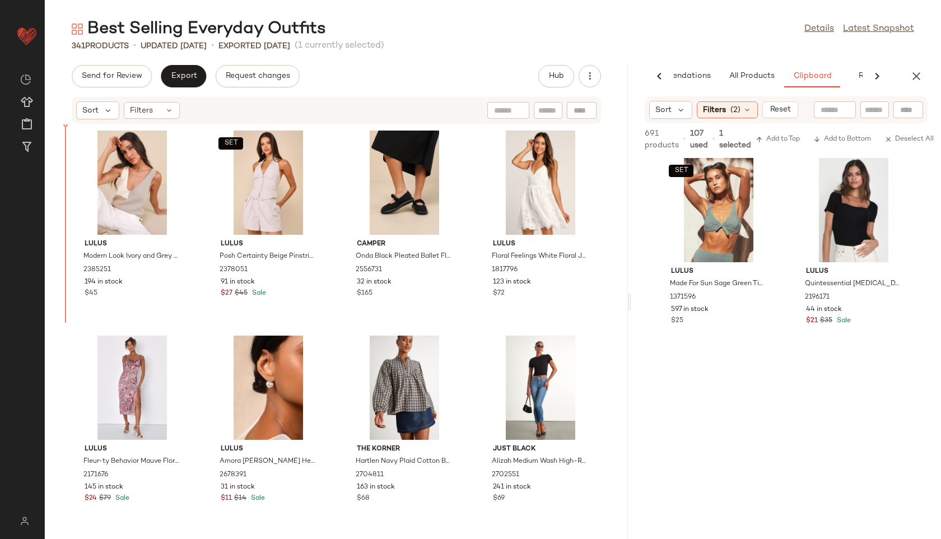
drag, startPoint x: 724, startPoint y: 192, endPoint x: 715, endPoint y: 194, distance: 9.1
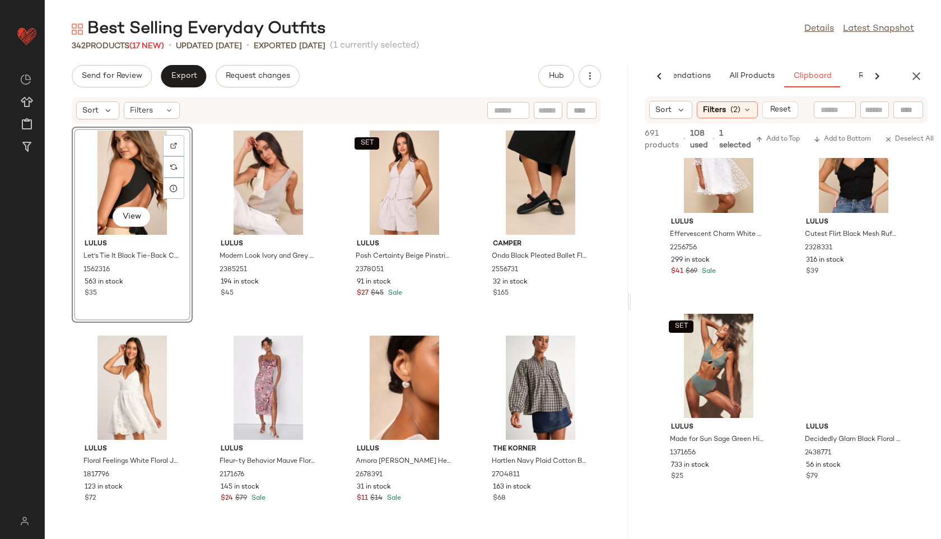
scroll to position [6217, 0]
click at [737, 108] on span "(2)" at bounding box center [736, 110] width 10 height 12
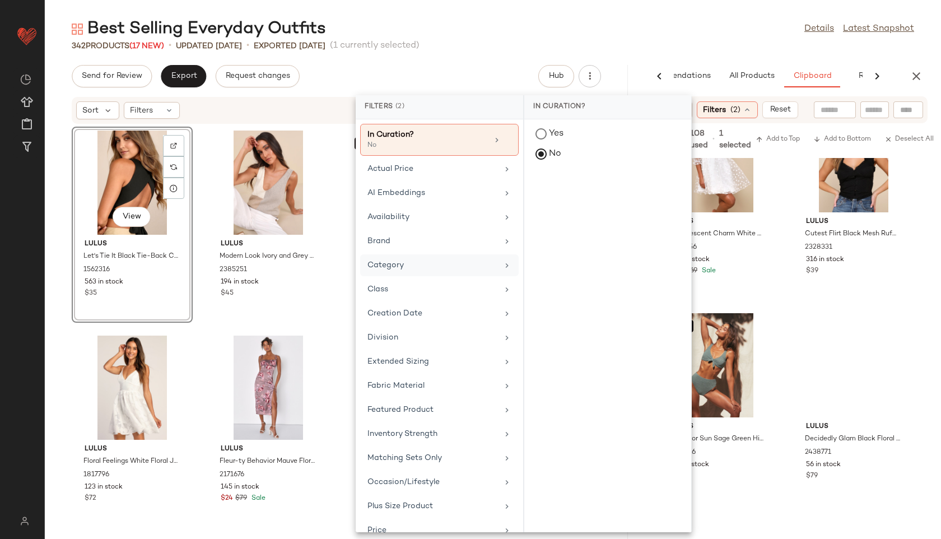
click at [410, 265] on div "Category" at bounding box center [433, 265] width 131 height 12
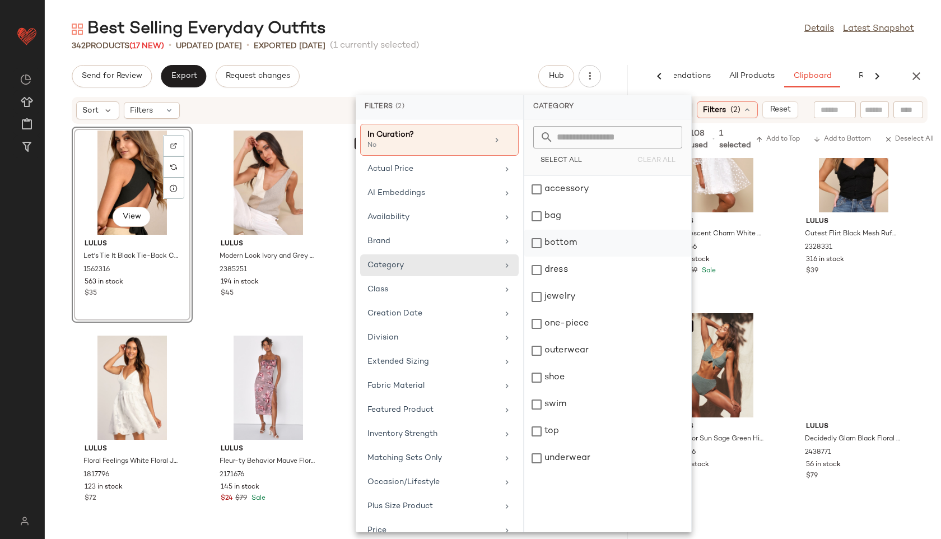
click at [556, 257] on div "bottom" at bounding box center [607, 270] width 167 height 27
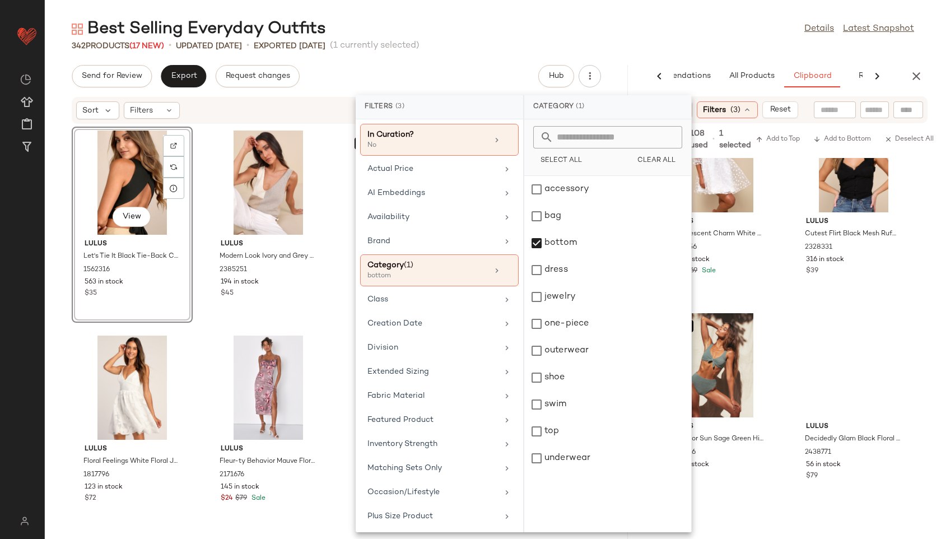
click at [653, 38] on div "Best Selling Everyday Outfits Details Latest Snapshot" at bounding box center [493, 29] width 897 height 22
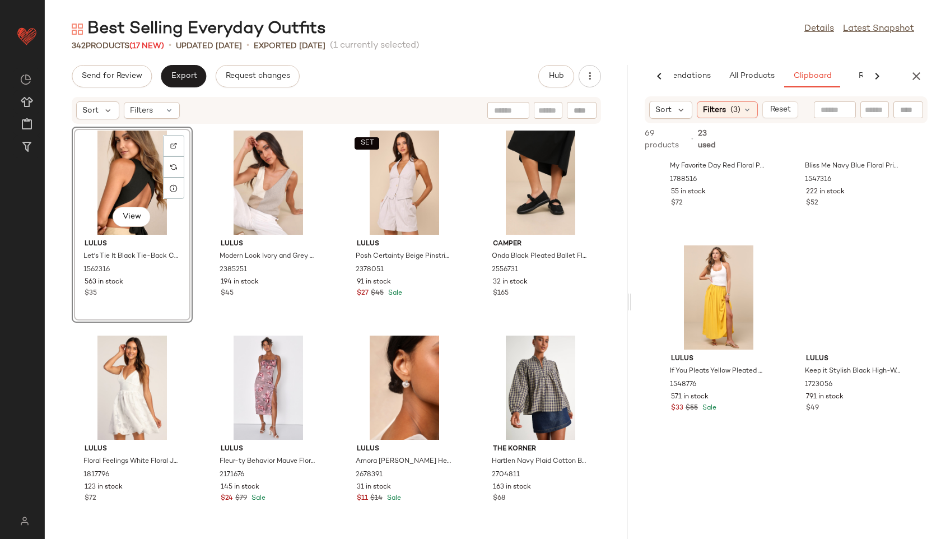
scroll to position [1169, 0]
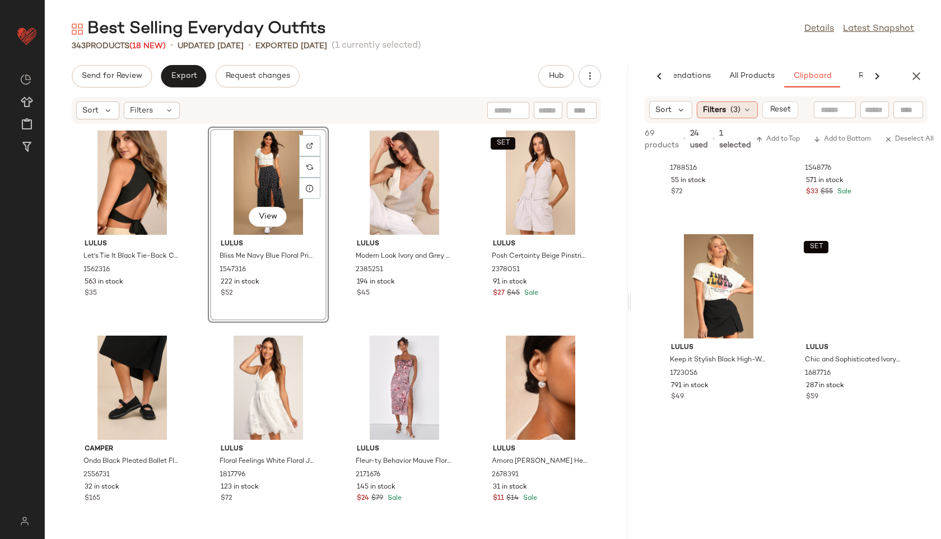
click at [739, 108] on span "(3)" at bounding box center [736, 110] width 10 height 12
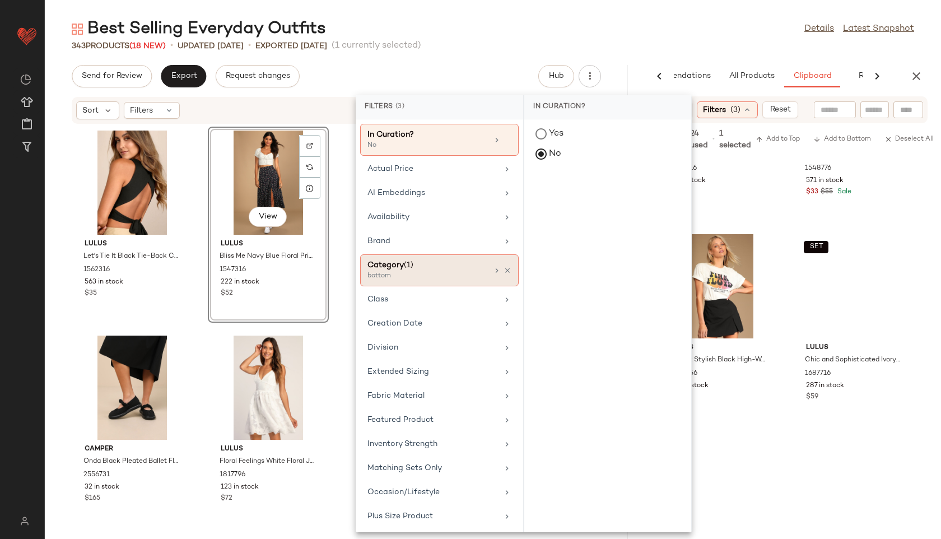
click at [428, 274] on div "bottom" at bounding box center [424, 276] width 112 height 10
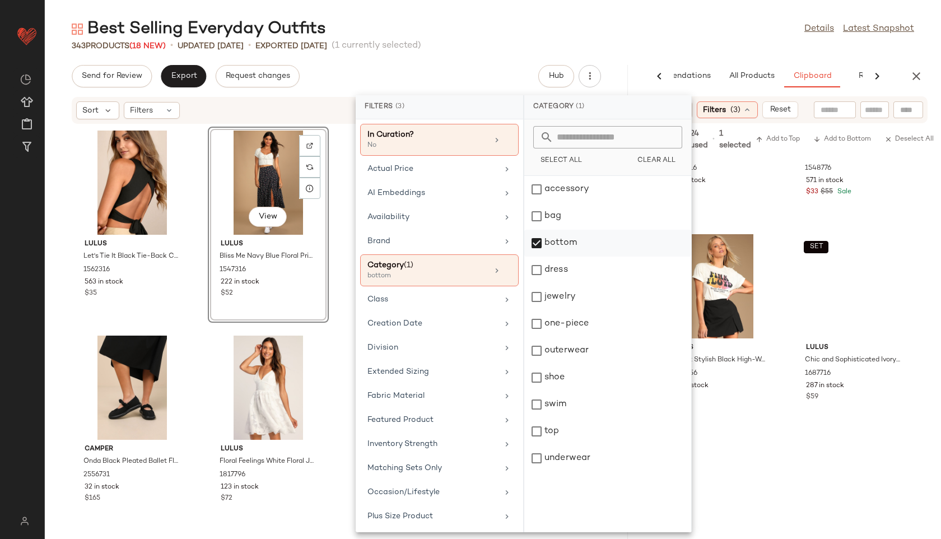
click at [567, 257] on div "bottom" at bounding box center [607, 270] width 167 height 27
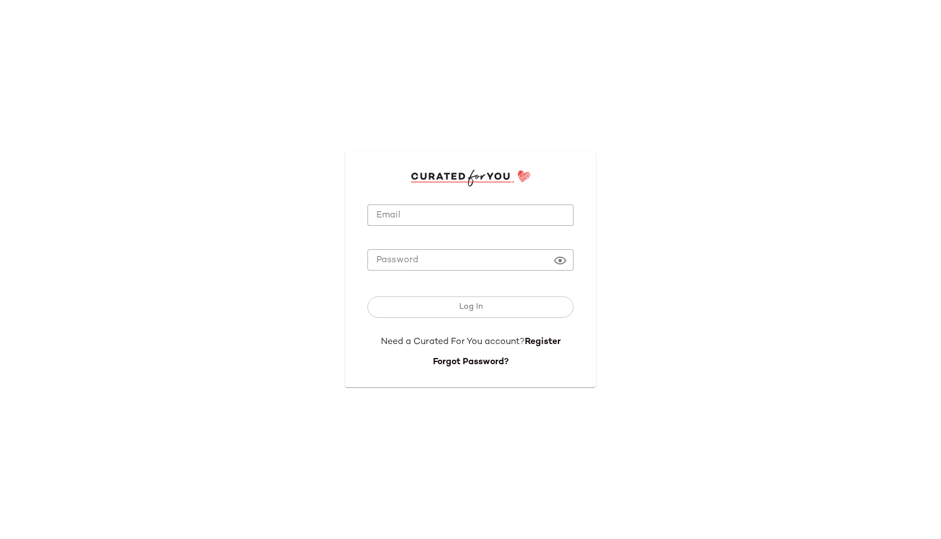
click at [468, 220] on input "Email" at bounding box center [471, 216] width 206 height 22
type input "**********"
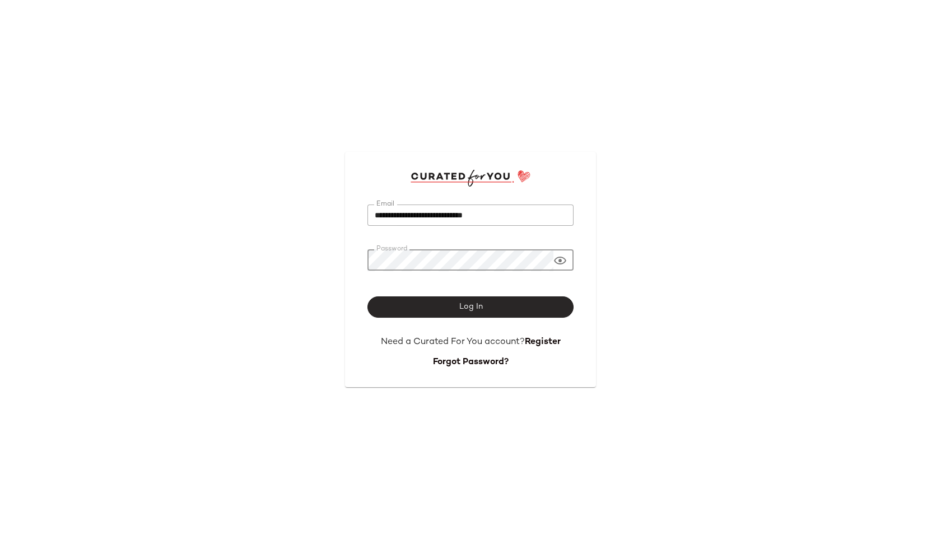
click at [453, 298] on button "Log In" at bounding box center [471, 306] width 206 height 21
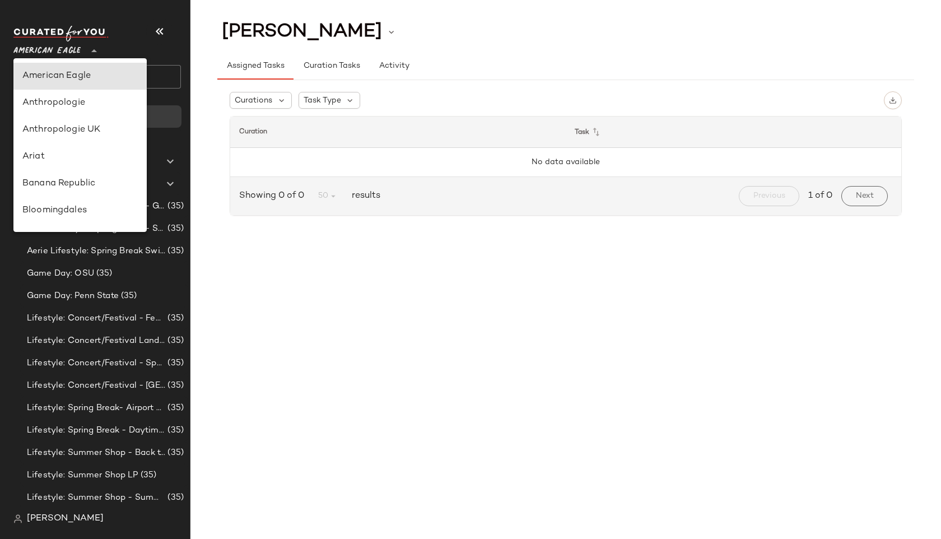
click at [73, 45] on span "American Eagle" at bounding box center [46, 48] width 67 height 20
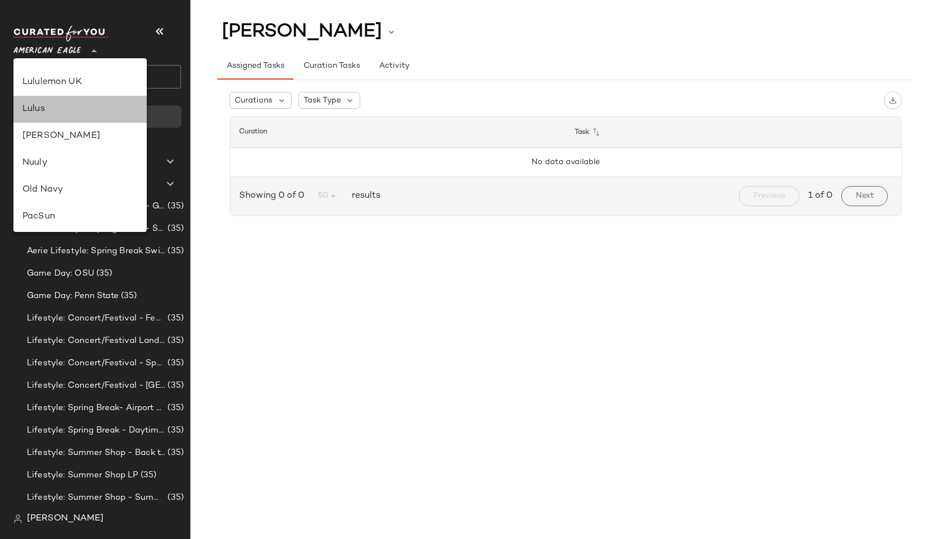
click at [49, 97] on div "Lulus" at bounding box center [79, 109] width 133 height 27
type input "**"
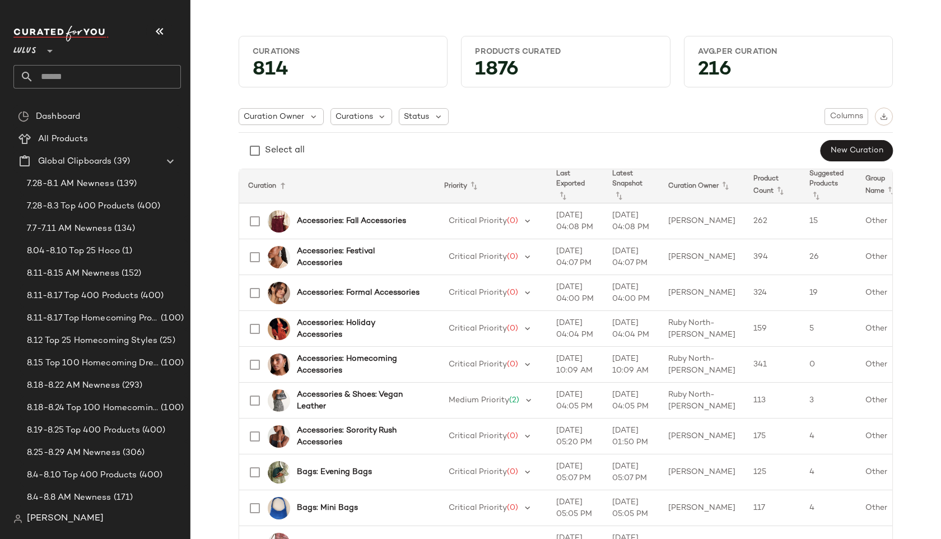
click at [524, 110] on div "Curation Owner Curations Status Columns" at bounding box center [566, 117] width 654 height 18
click at [103, 209] on span "7.28-8.3 Top 400 Products" at bounding box center [81, 206] width 108 height 13
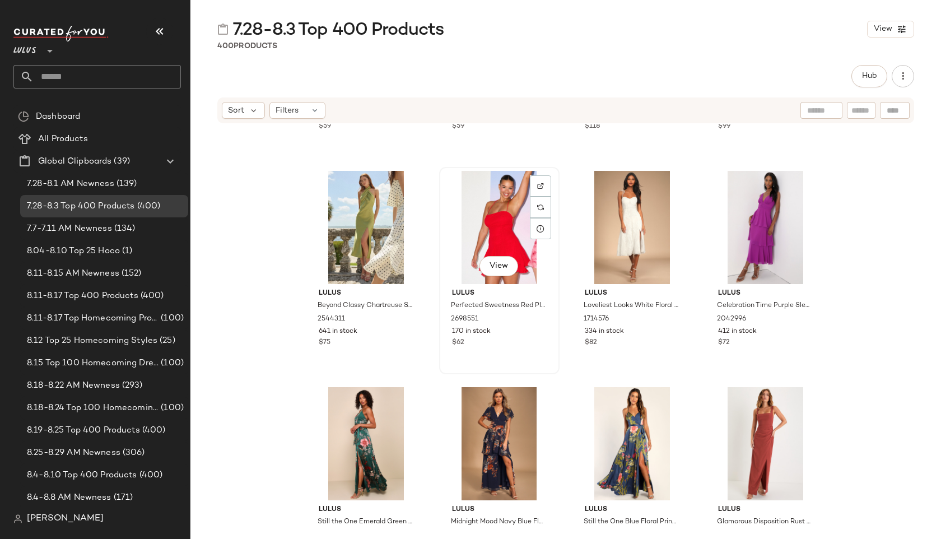
scroll to position [1272, 0]
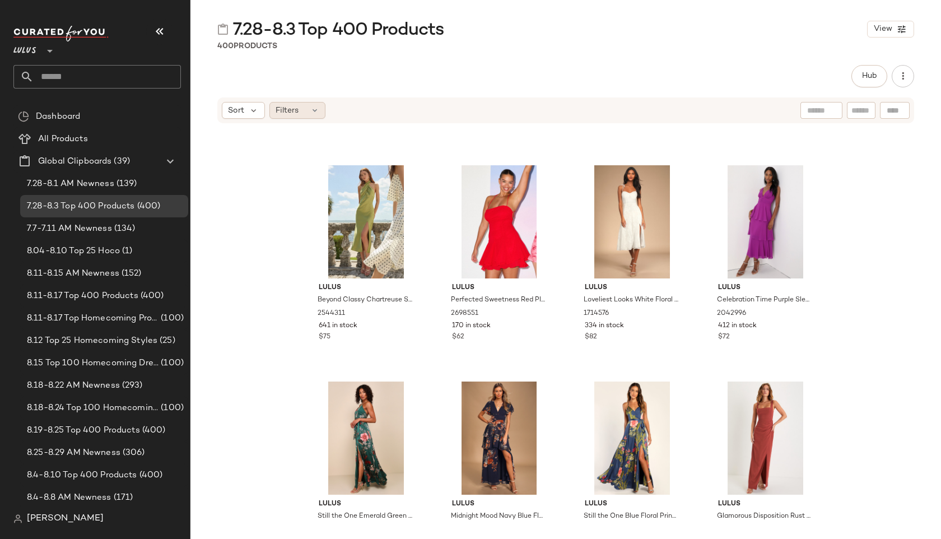
click at [307, 111] on div "Filters" at bounding box center [298, 110] width 56 height 17
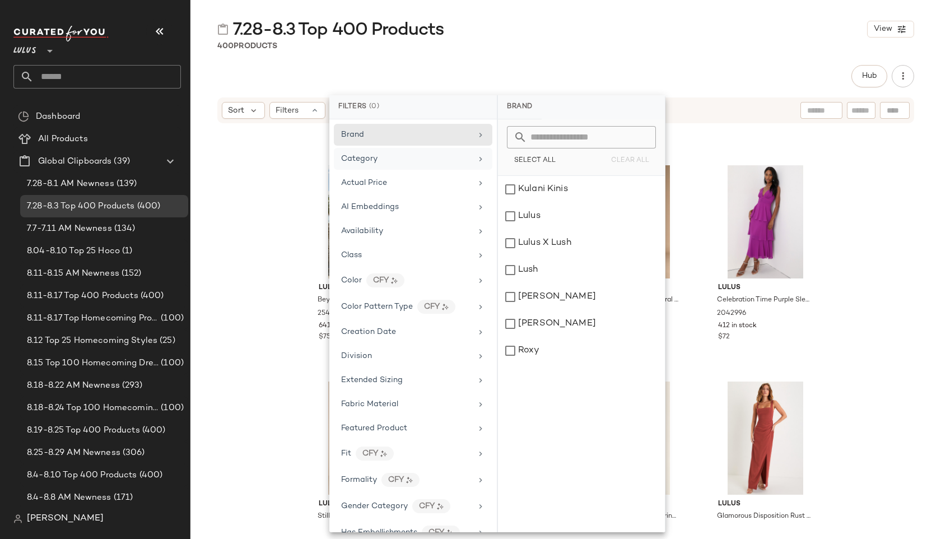
click at [373, 159] on span "Category" at bounding box center [359, 159] width 36 height 8
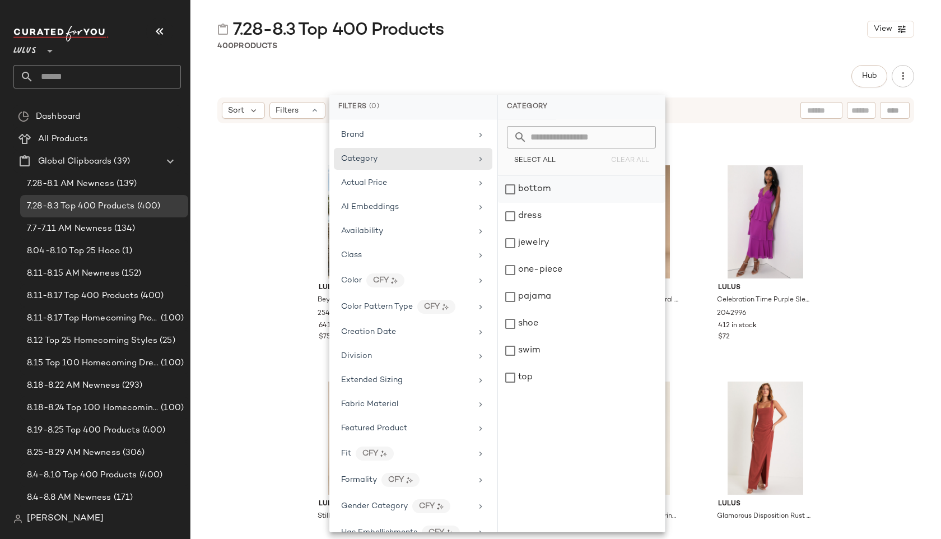
click at [527, 203] on div "bottom" at bounding box center [581, 216] width 167 height 27
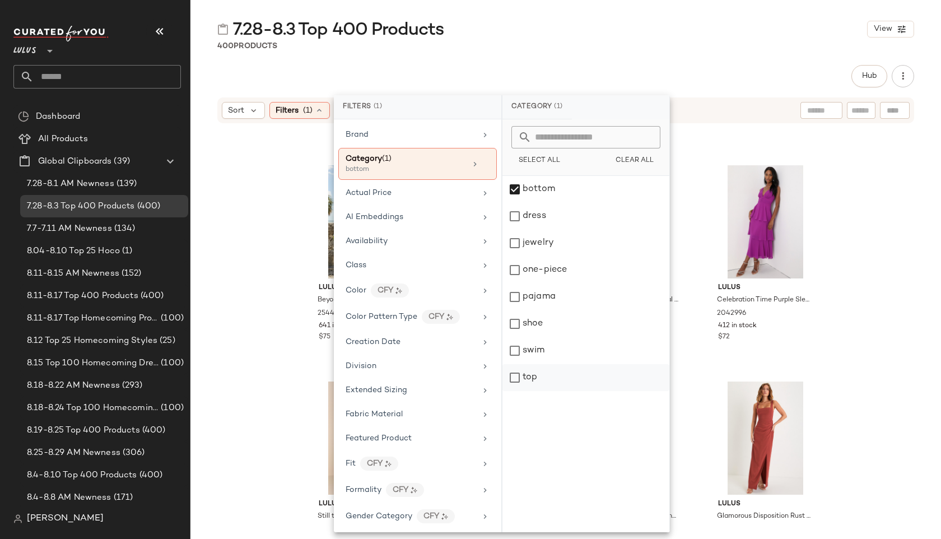
click at [524, 374] on div "top" at bounding box center [586, 377] width 167 height 27
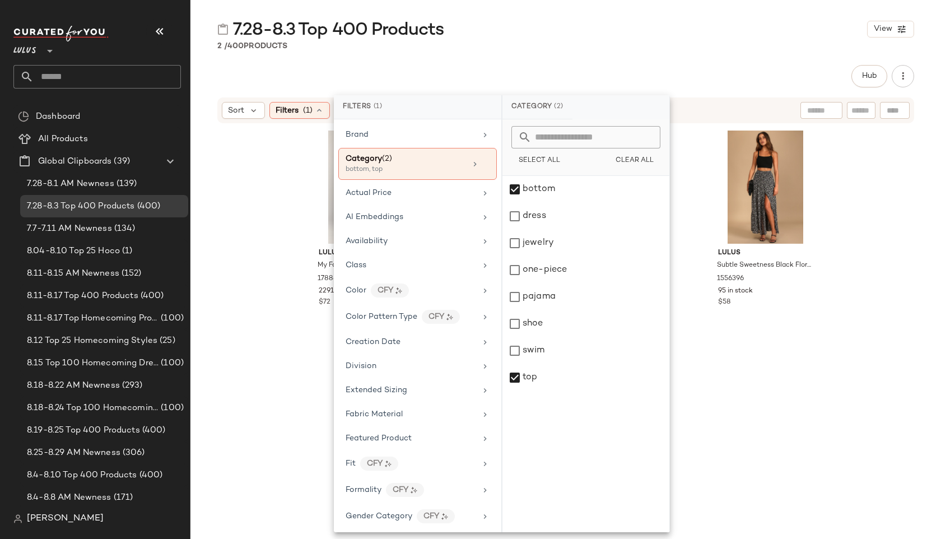
click at [550, 62] on div "7.28-8.3 Top 400 Products View 2 / 400 Products Hub Sort Filters (1) Reset Lulu…" at bounding box center [566, 278] width 751 height 521
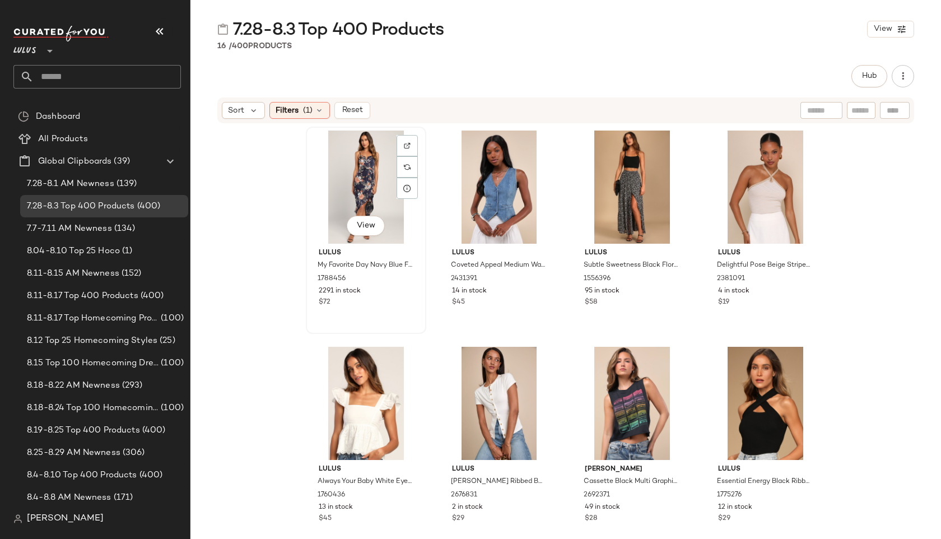
click at [366, 206] on div "View" at bounding box center [366, 187] width 113 height 113
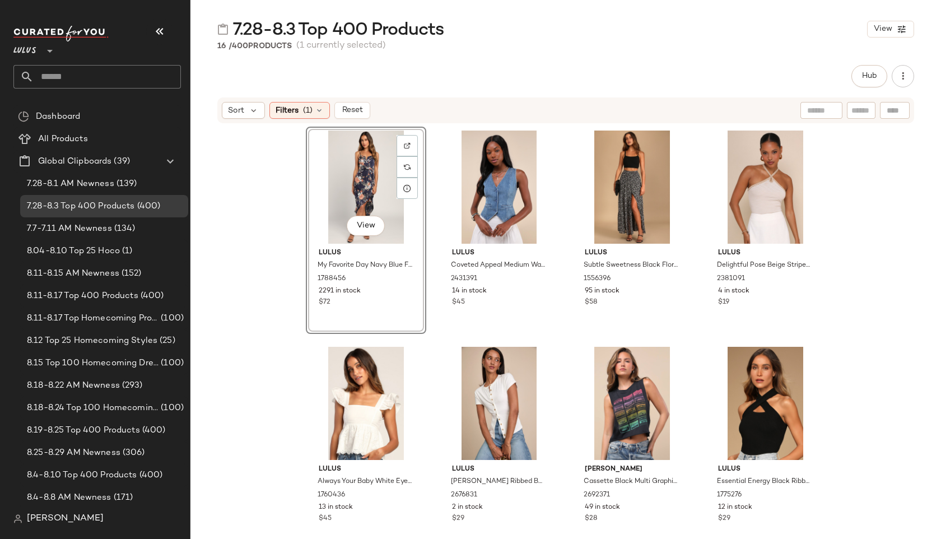
click at [235, 183] on div "View Lulus My Favorite Day Navy Blue Floral Print Tulip Skirt Midi Dress 178845…" at bounding box center [566, 324] width 751 height 401
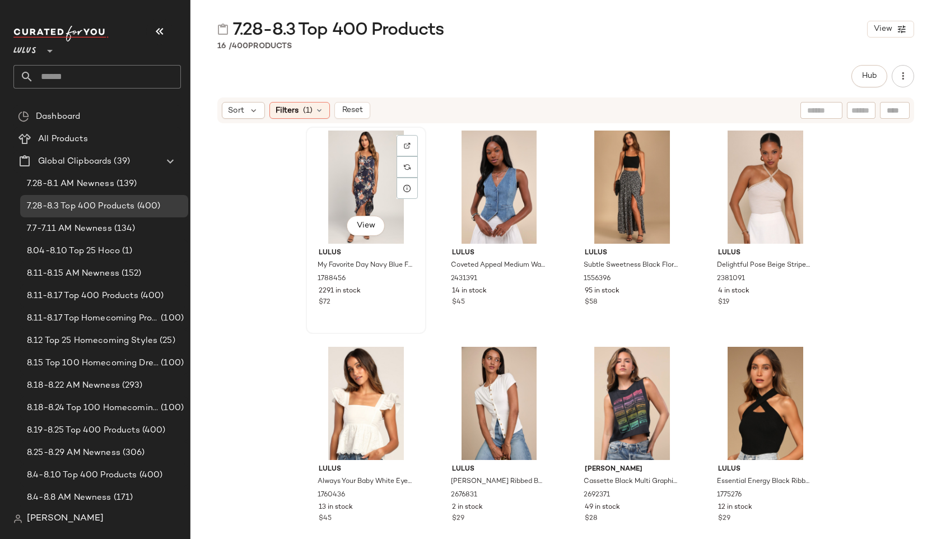
click at [359, 167] on div "View" at bounding box center [366, 187] width 113 height 113
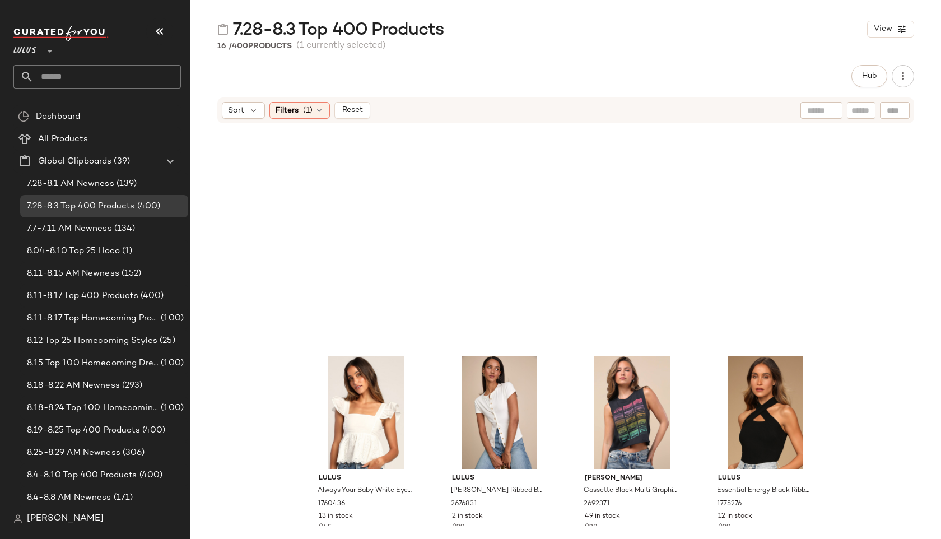
scroll to position [466, 0]
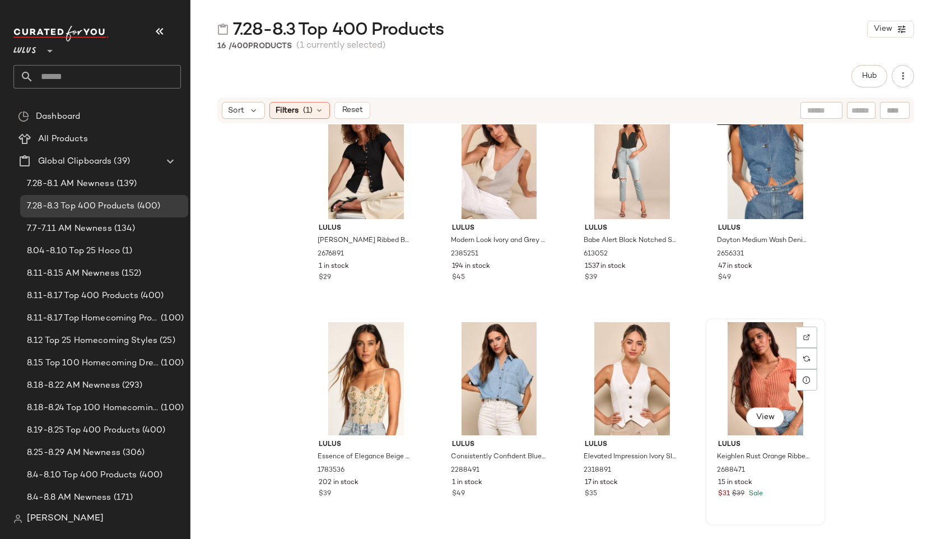
click at [751, 361] on div "View" at bounding box center [765, 378] width 113 height 113
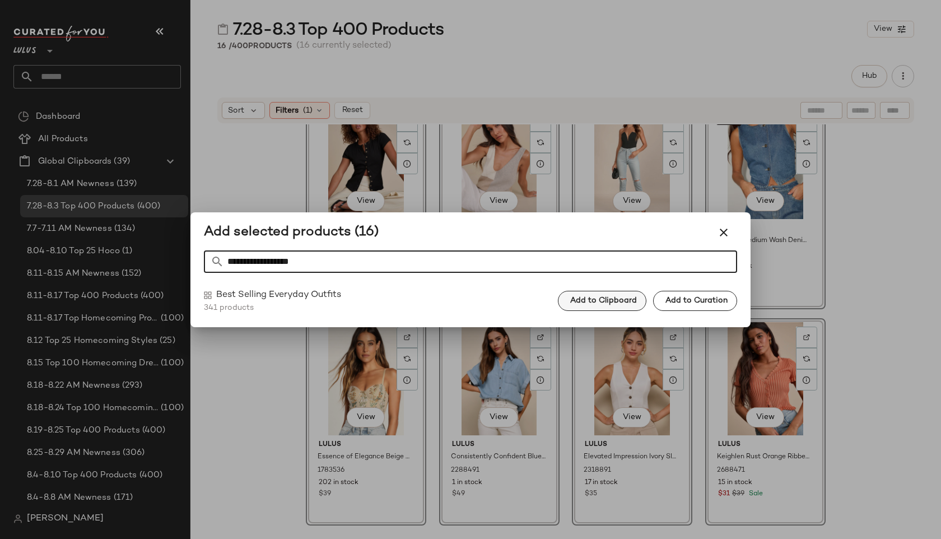
type input "**********"
click at [606, 302] on span "Add to Clipboard" at bounding box center [603, 300] width 67 height 9
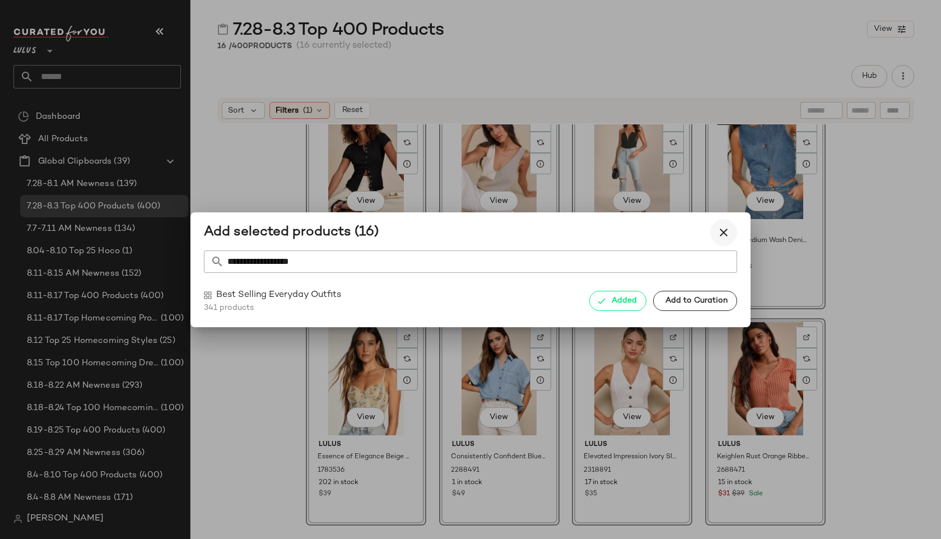
click at [726, 236] on icon "button" at bounding box center [723, 232] width 13 height 13
